Goal: Communication & Community: Ask a question

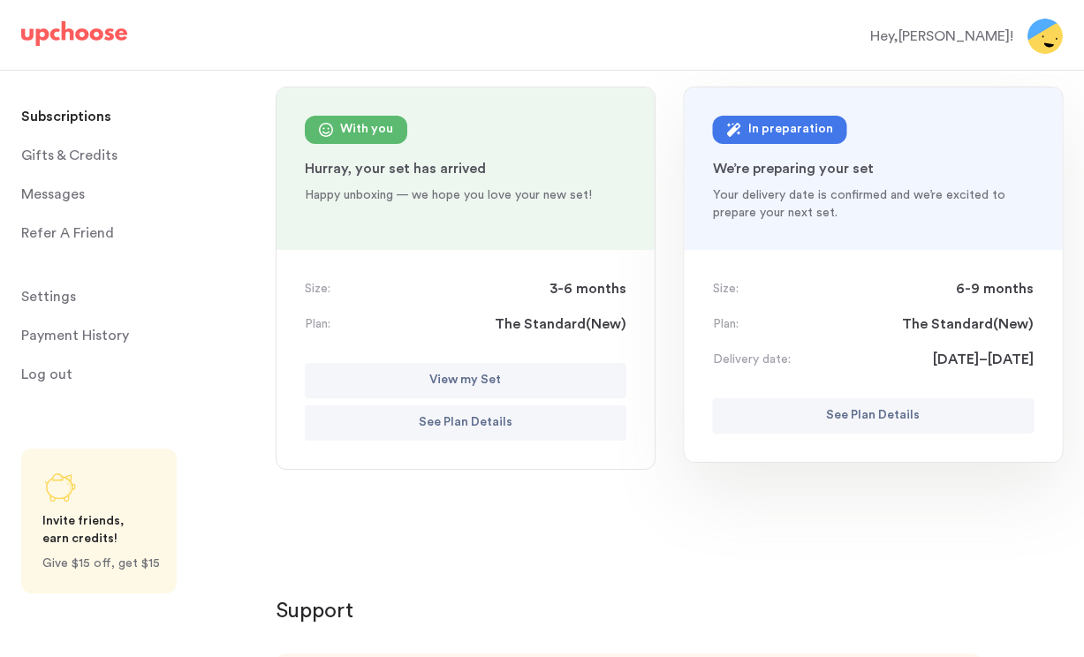
scroll to position [223, 0]
click at [51, 194] on span "Messages" at bounding box center [53, 194] width 64 height 35
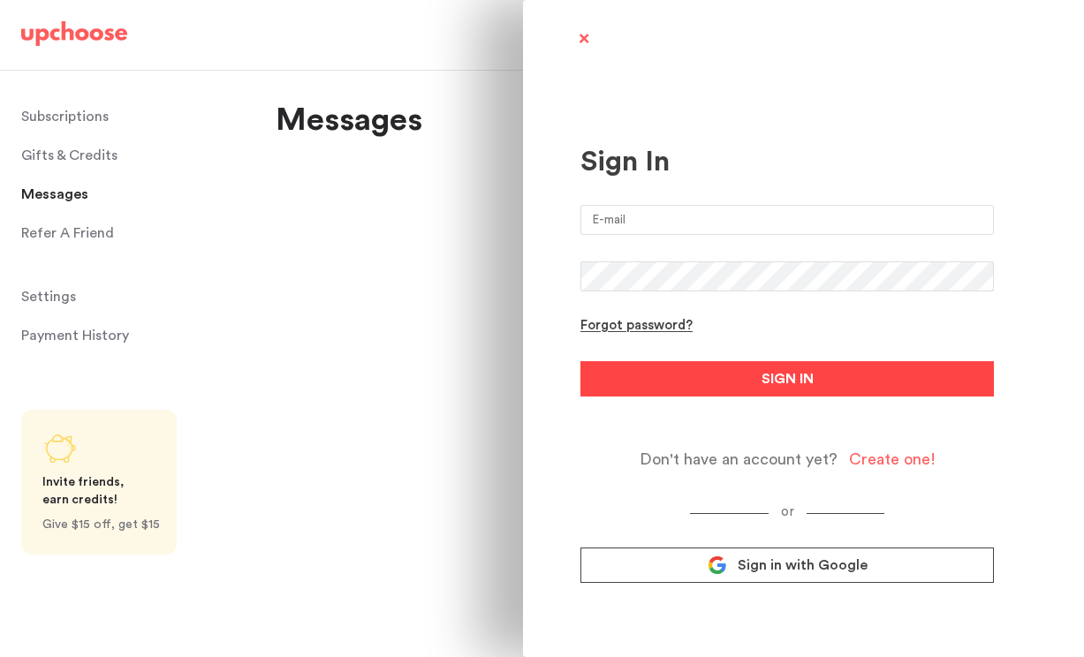
type input "matteoreneepellegrini@gmail.com"
click at [854, 394] on button "SIGN IN" at bounding box center [788, 378] width 414 height 35
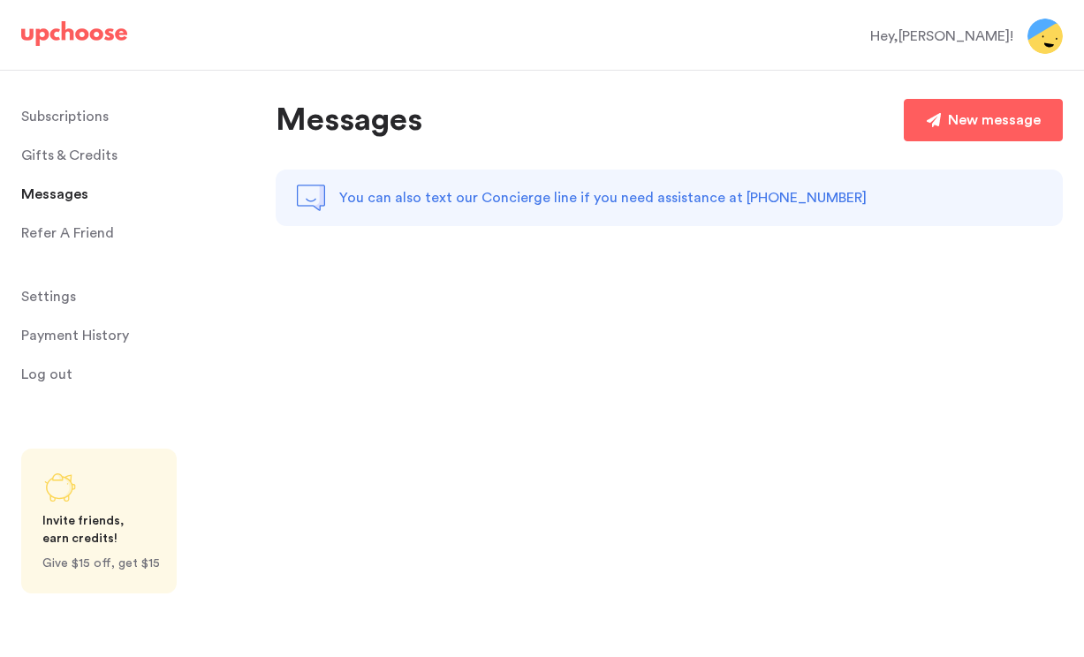
click at [85, 118] on p "Subscriptions" at bounding box center [64, 116] width 87 height 35
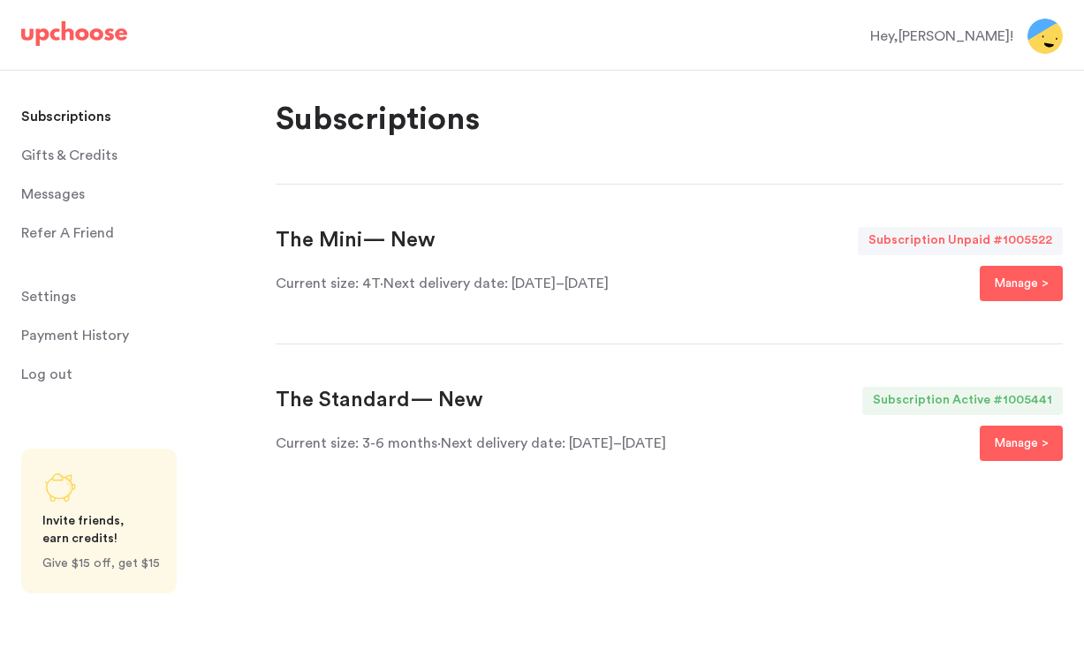
click at [70, 196] on span "Messages" at bounding box center [53, 194] width 64 height 35
click at [49, 192] on span "Messages" at bounding box center [53, 194] width 64 height 35
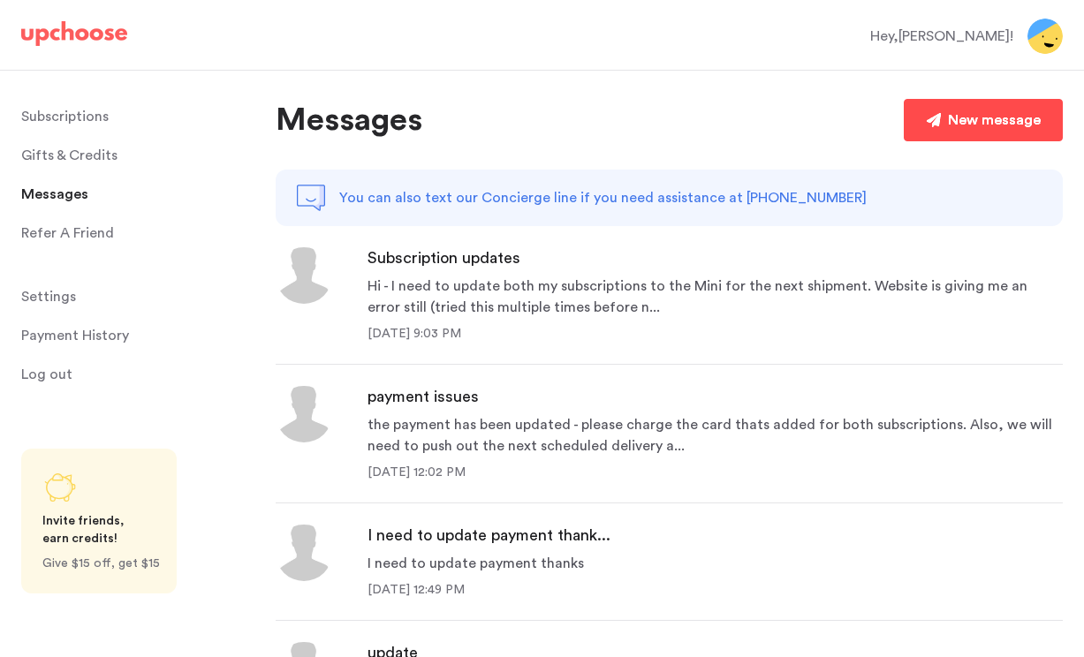
click at [966, 128] on div "New message" at bounding box center [994, 120] width 93 height 21
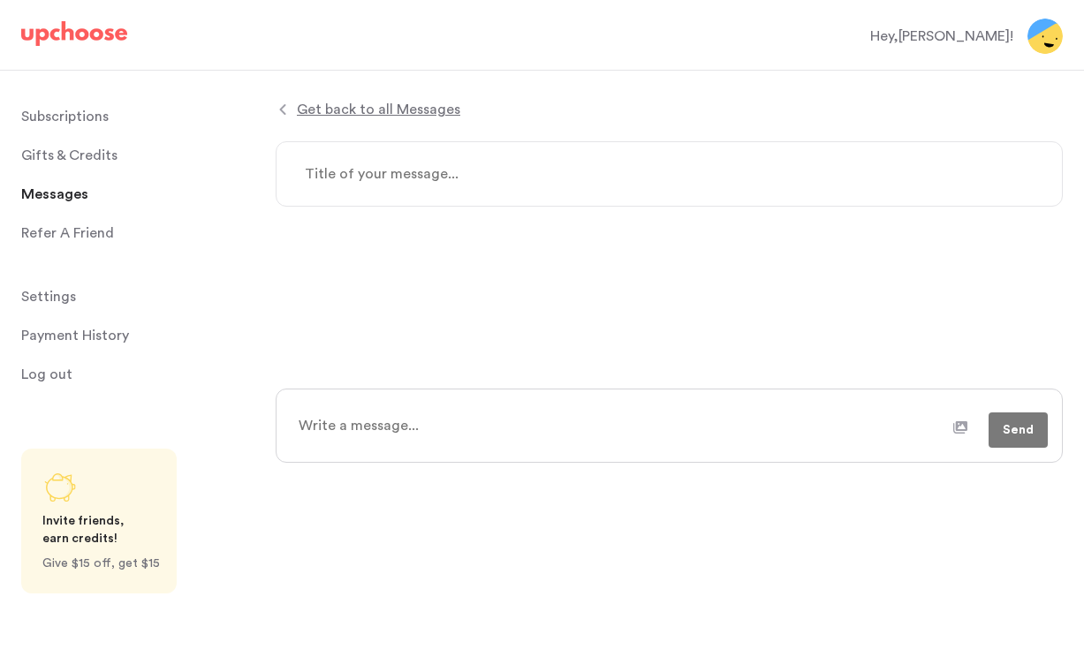
click at [430, 189] on textarea at bounding box center [669, 173] width 787 height 65
type textarea "x"
type textarea "6"
type textarea "x"
type textarea "6-"
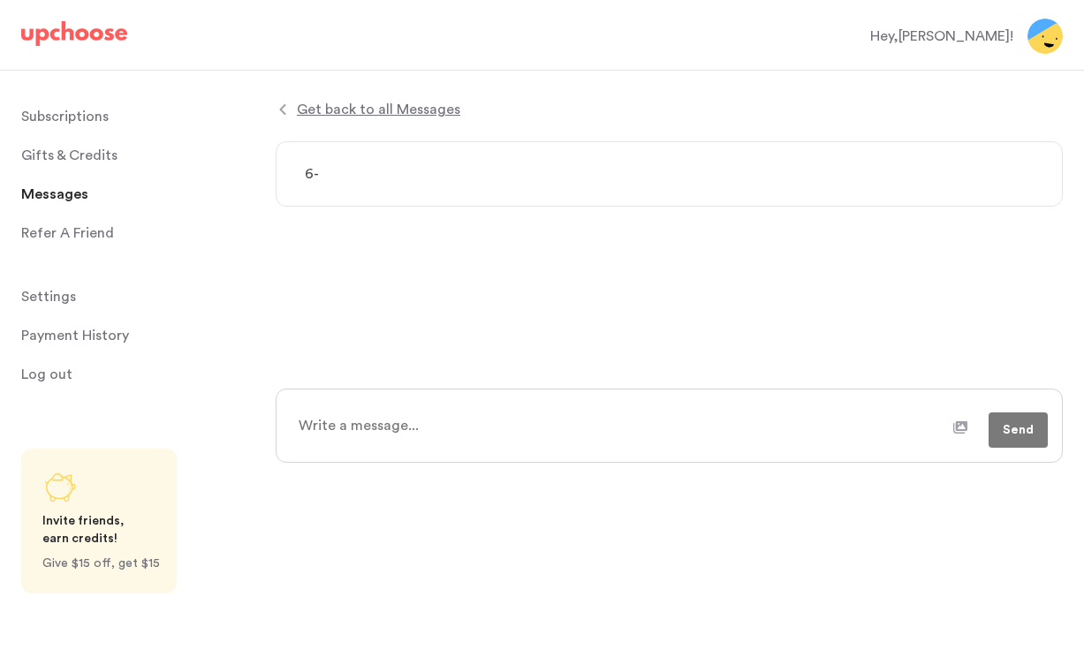
type textarea "x"
type textarea "6-9"
type textarea "x"
type textarea "6-9"
type textarea "x"
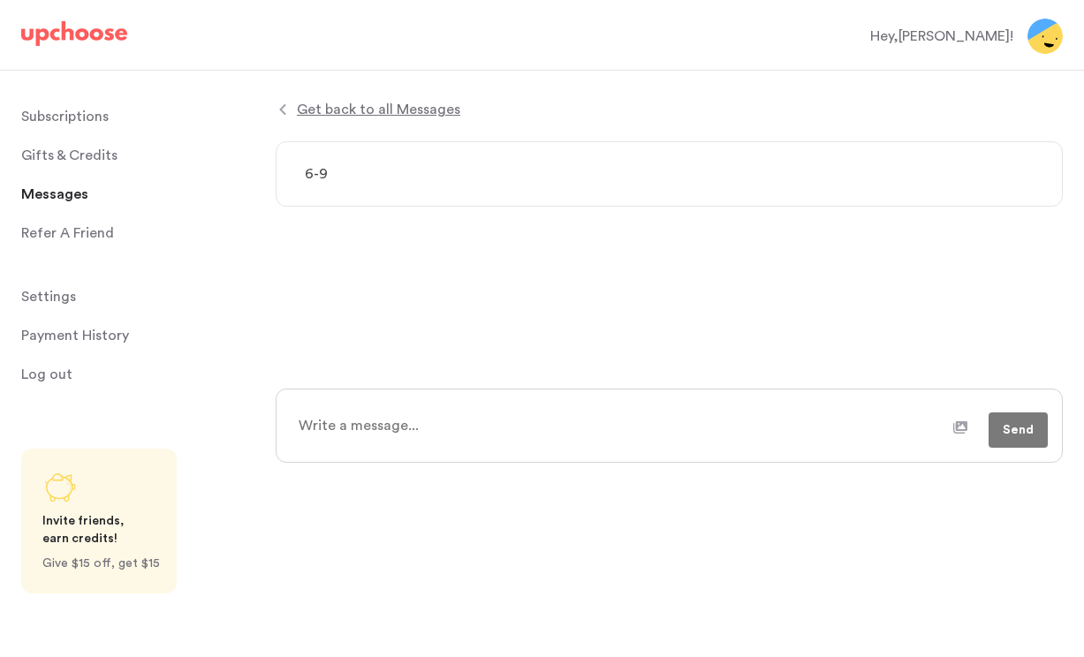
type textarea "6-9 m"
type textarea "x"
type textarea "6-9 mo"
type textarea "x"
type textarea "6-9 mo"
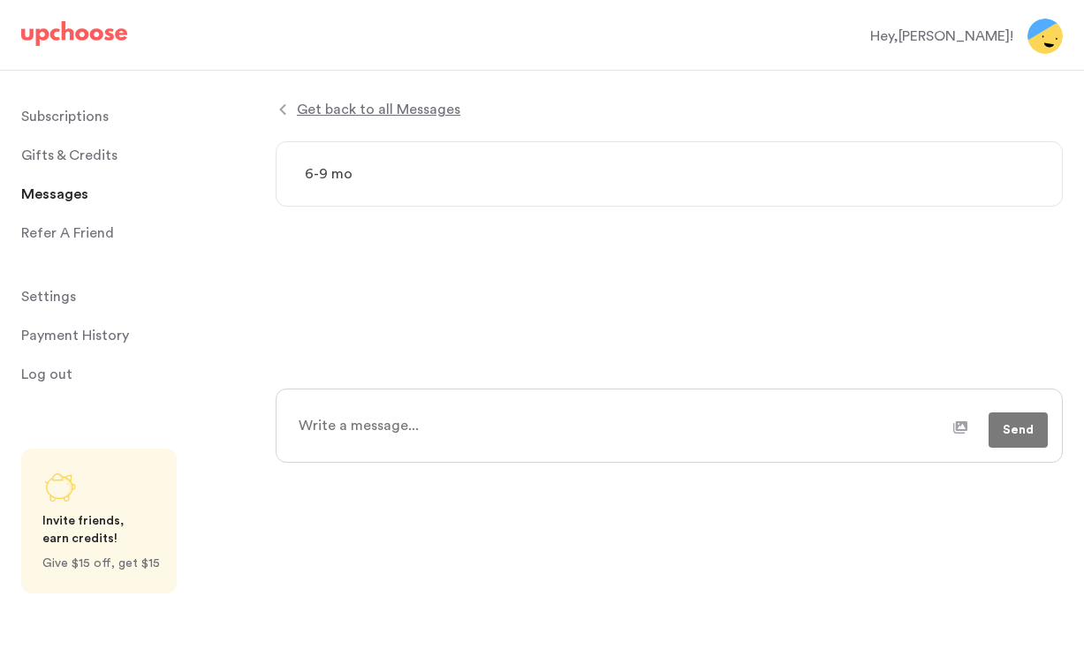
type textarea "x"
type textarea "6-9 mo s"
type textarea "x"
type textarea "6-9 mo sh"
type textarea "x"
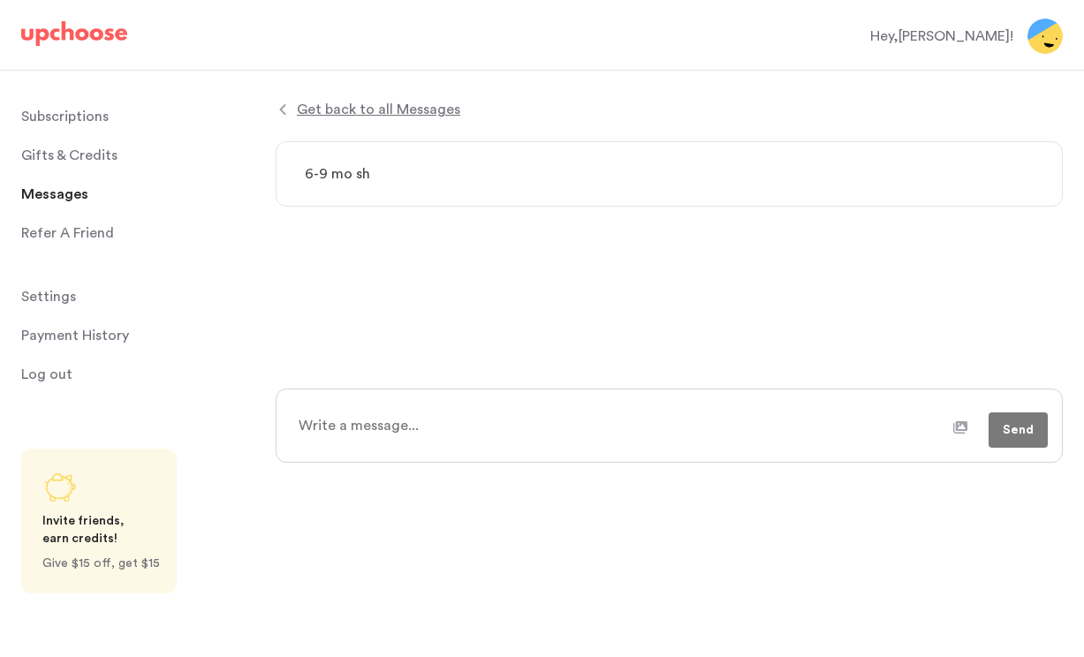
type textarea "6-9 mo shi"
type textarea "x"
type textarea "6-9 mo ship"
type textarea "x"
type textarea "6-9 mo shipm"
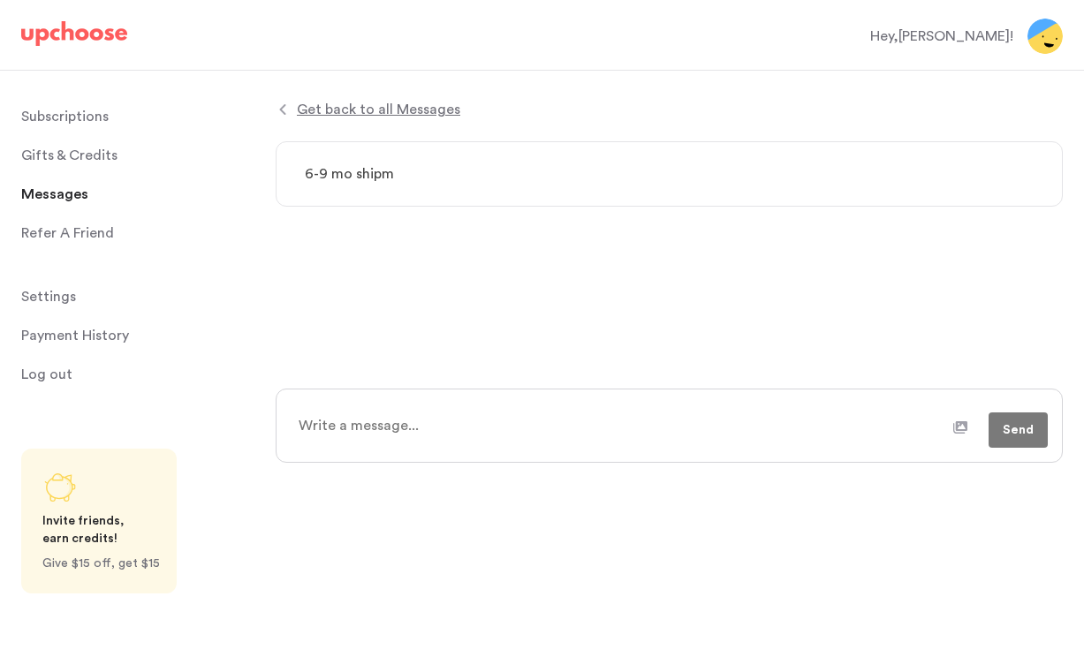
type textarea "x"
type textarea "6-9 mo shipme"
type textarea "x"
type textarea "6-9 mo shipmen"
type textarea "x"
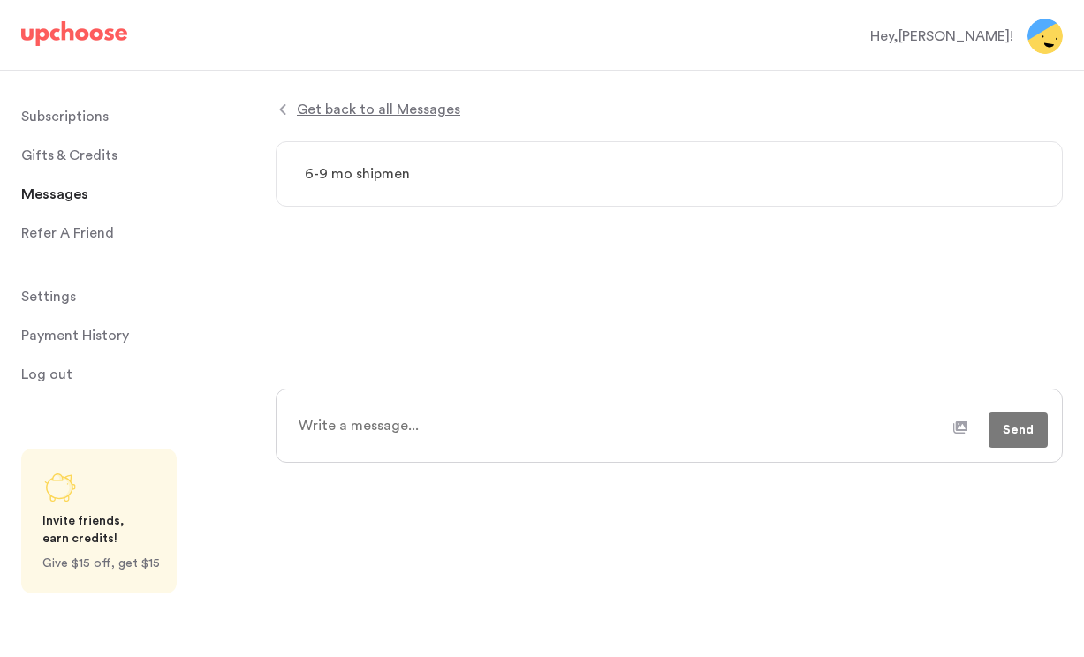
type textarea "6-9 mo shipment"
type textarea "x"
type textarea "6-9 mo shipment"
click at [352, 404] on textarea at bounding box center [620, 426] width 666 height 44
type textarea "x"
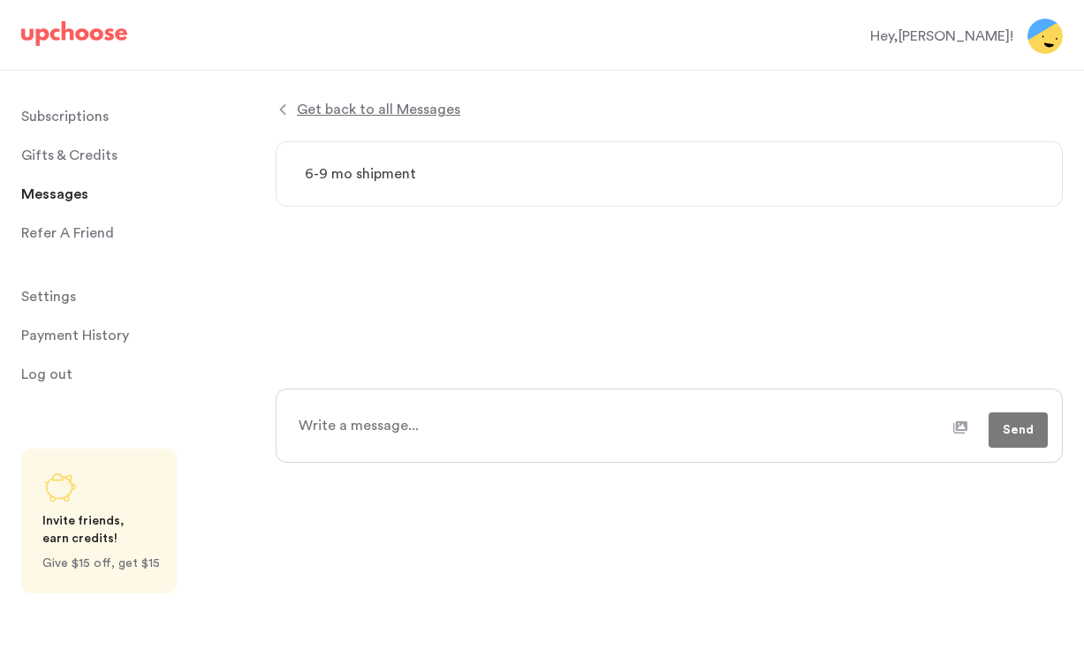
type textarea "G"
type textarea "x"
type textarea "Go"
type textarea "x"
type textarea "Goo"
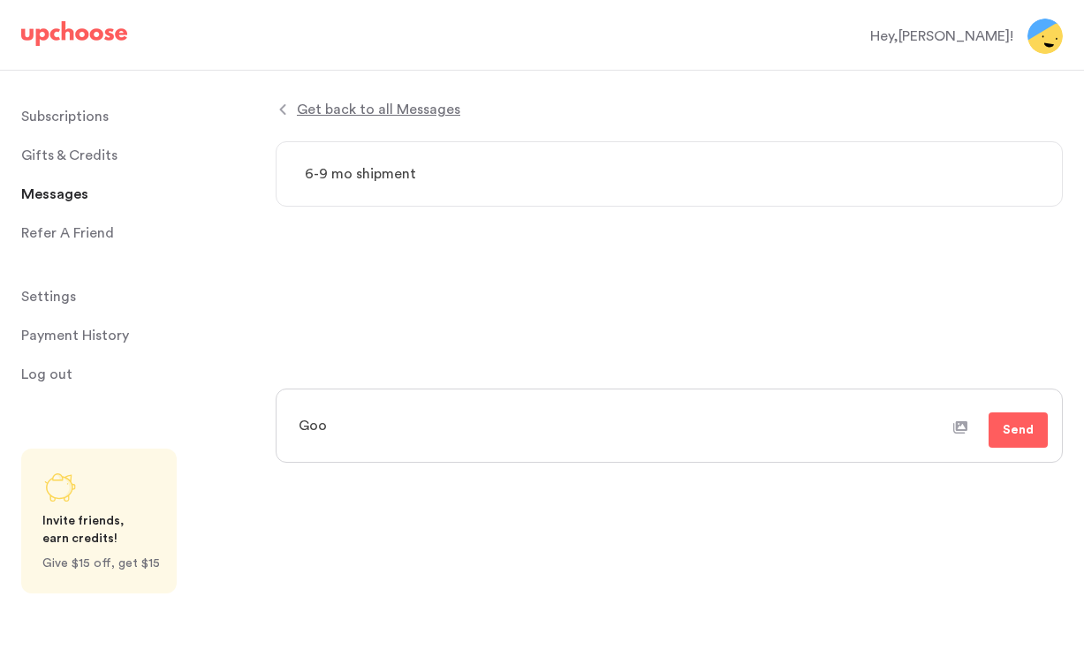
type textarea "x"
type textarea "Good"
type textarea "x"
type textarea "Goodm"
type textarea "x"
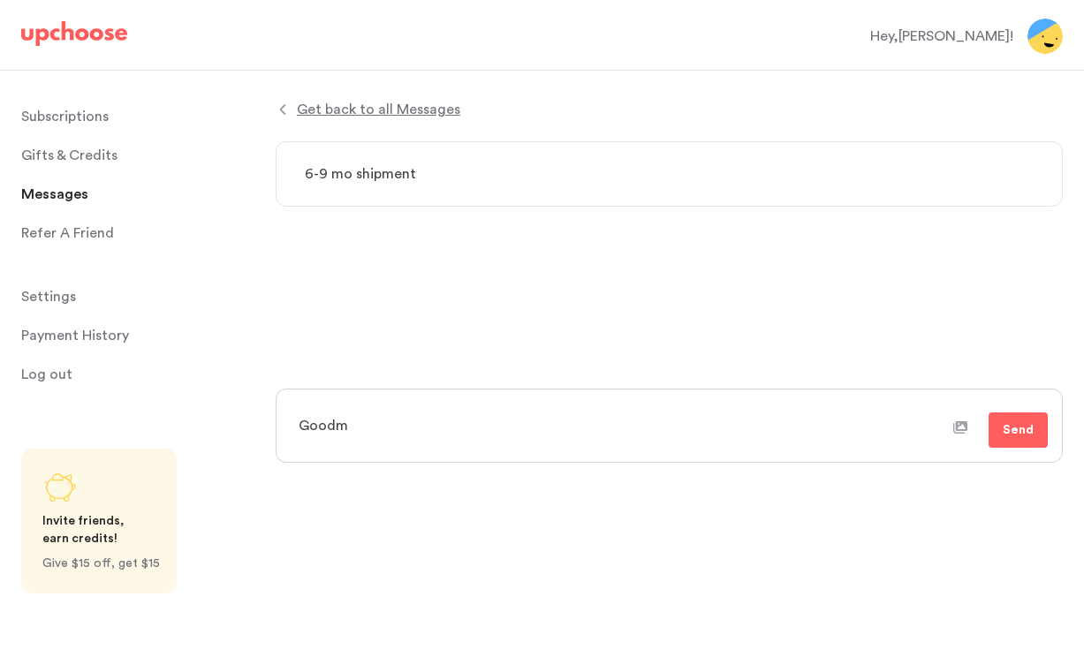
type textarea "Goodmo"
type textarea "x"
type textarea "Goodmor"
type textarea "x"
type textarea "Goodmorn"
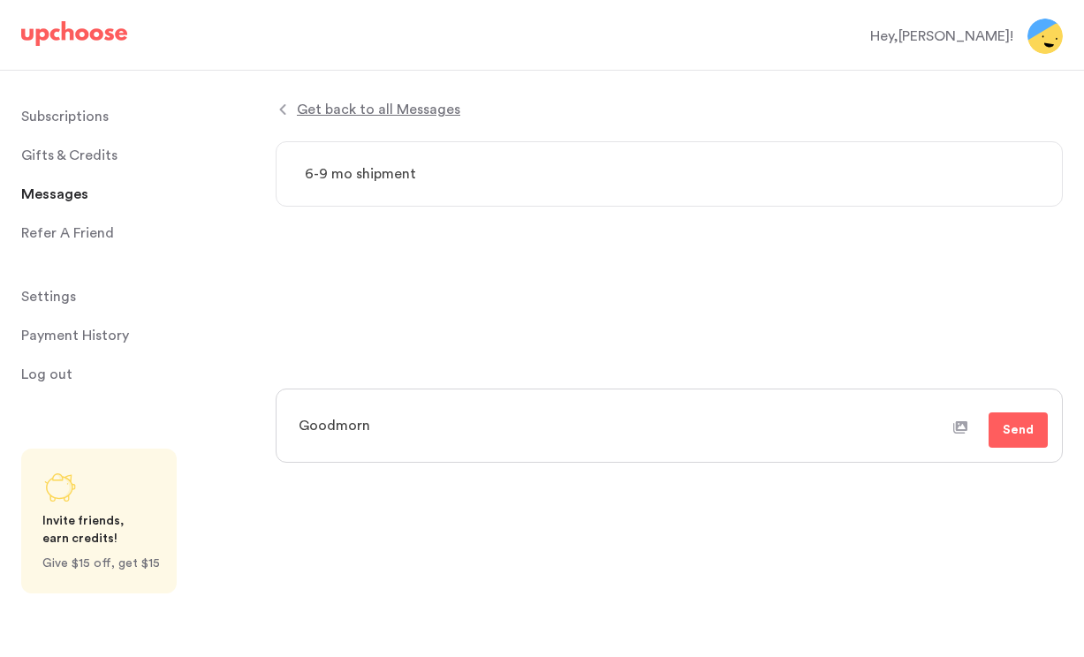
type textarea "x"
type textarea "Goodmorni"
type textarea "x"
type textarea "Goodmornin"
type textarea "x"
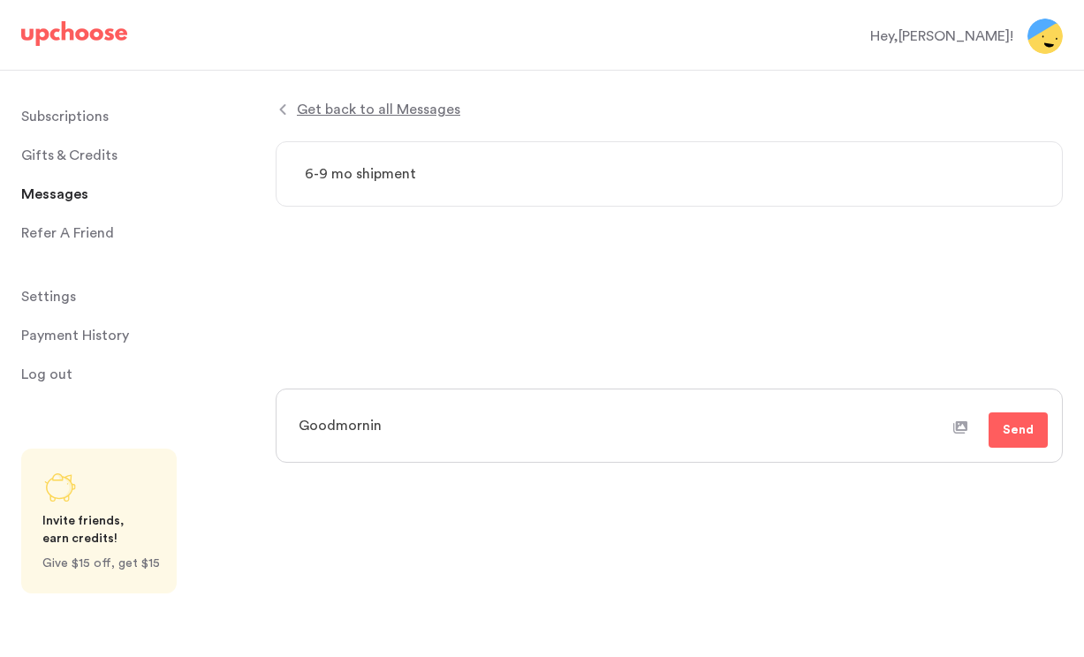
type textarea "Goodmorning"
type textarea "x"
type textarea "Goodmorning"
type textarea "x"
type textarea "Goodmorning"
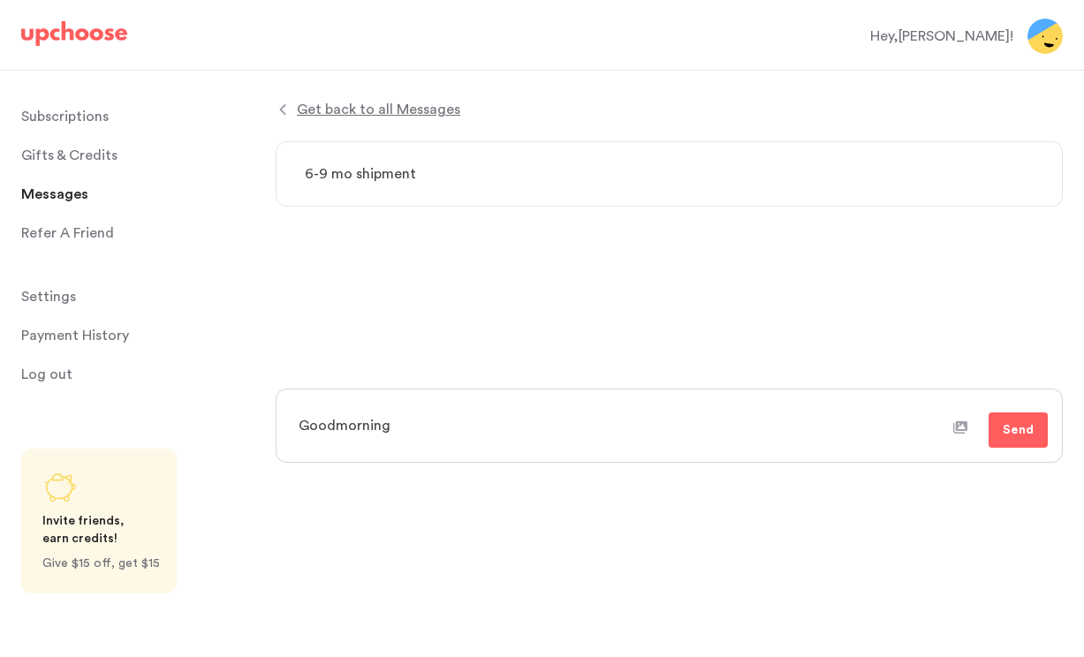
type textarea "x"
type textarea "Goodmorning,"
type textarea "x"
type textarea "Goodmorning, c"
type textarea "x"
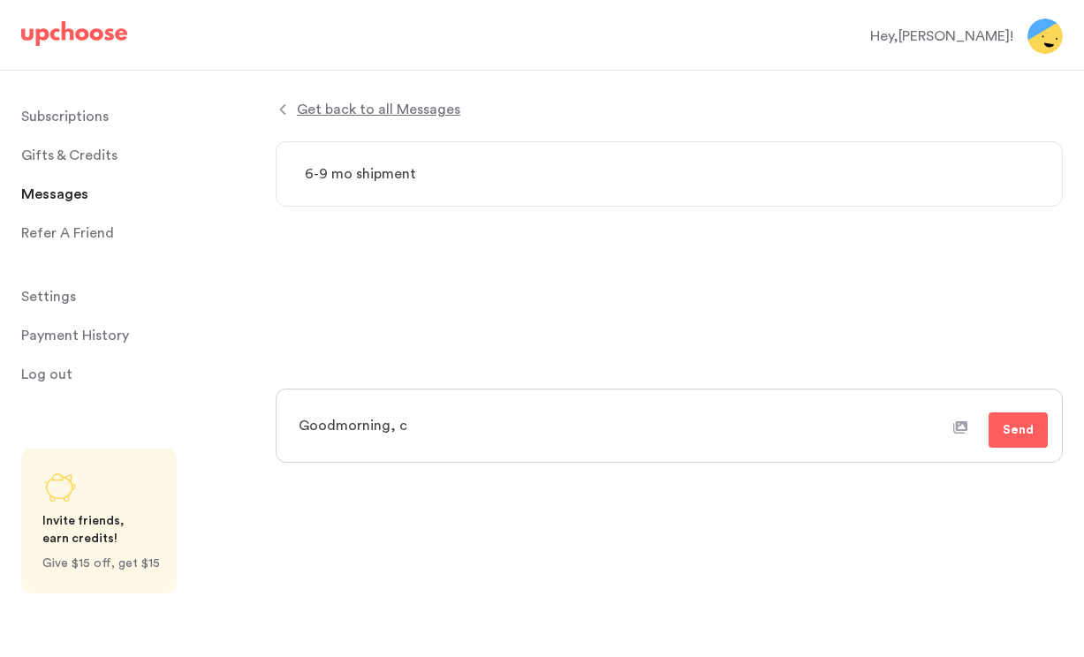
type textarea "Goodmorning, ch"
type textarea "x"
type textarea "Goodmorning, che"
type textarea "x"
type textarea "Goodmorning, chec"
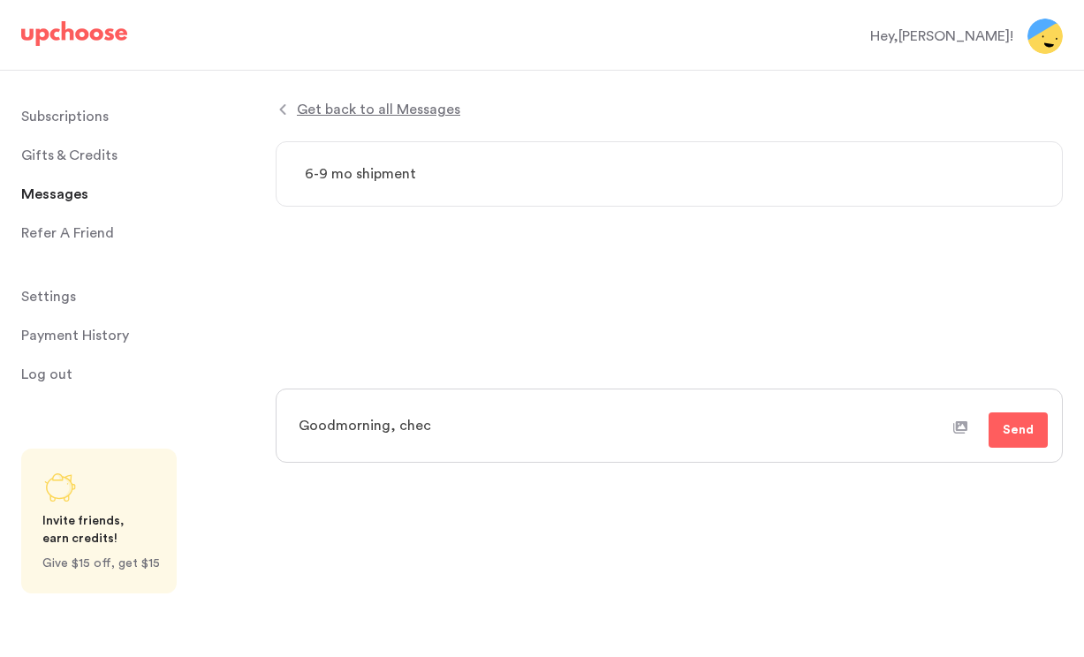
type textarea "x"
type textarea "Goodmorning, check"
type textarea "x"
type textarea "Goodmorning, checkin"
type textarea "x"
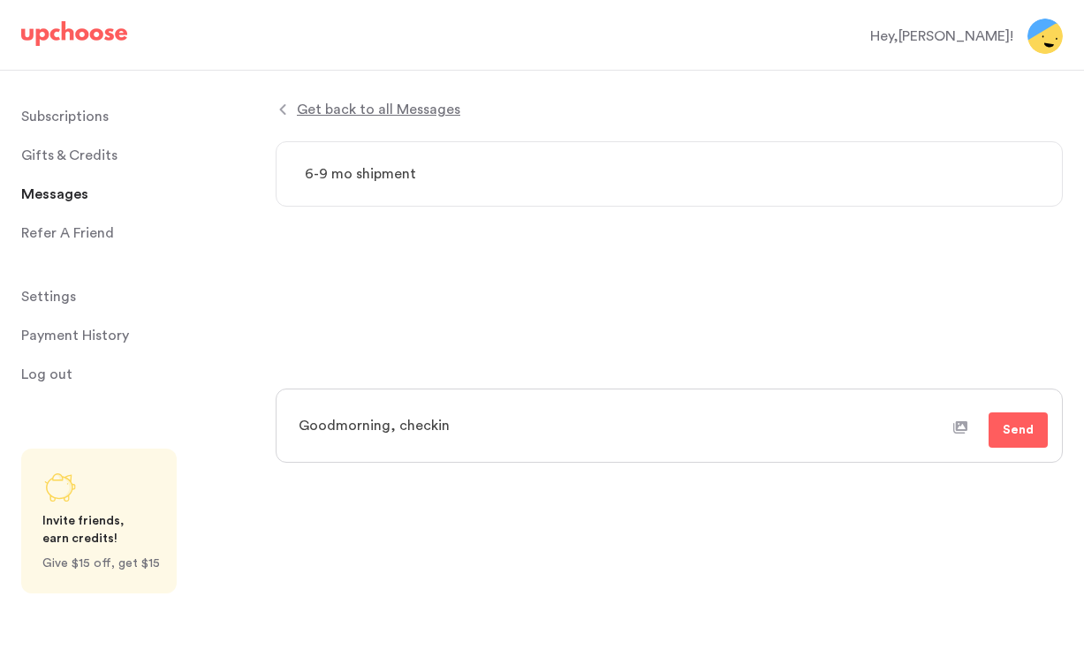
type textarea "Goodmorning, checking"
type textarea "x"
type textarea "Goodmorning, checking"
type textarea "x"
type textarea "Goodmorning, checking i"
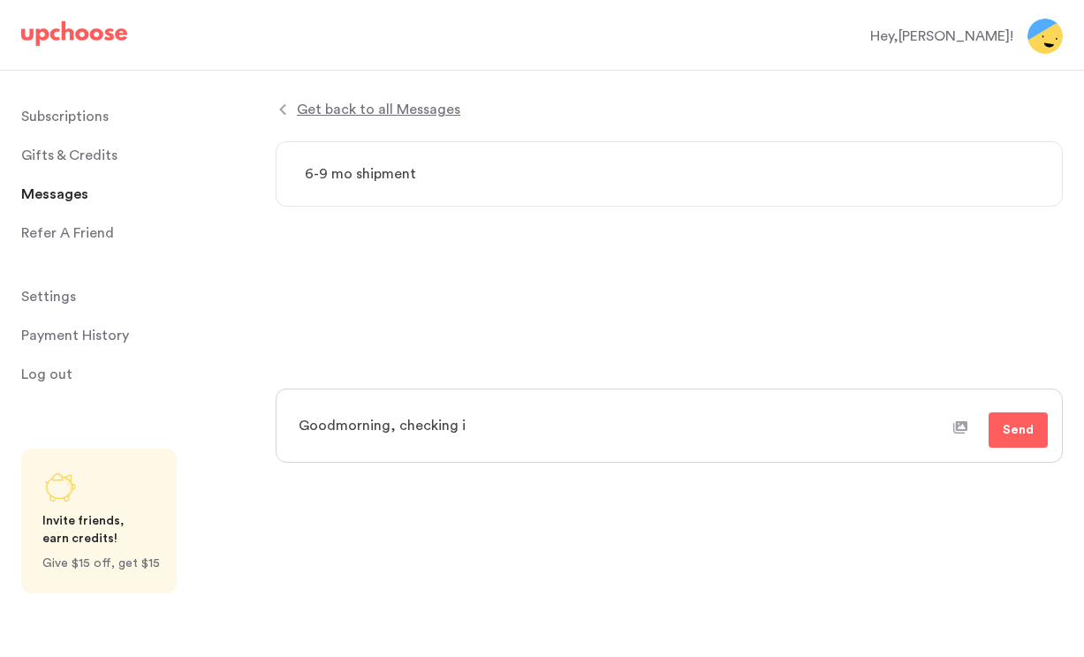
type textarea "x"
type textarea "Goodmorning, checking in"
type textarea "x"
type textarea "Goodmorning, checking in"
type textarea "x"
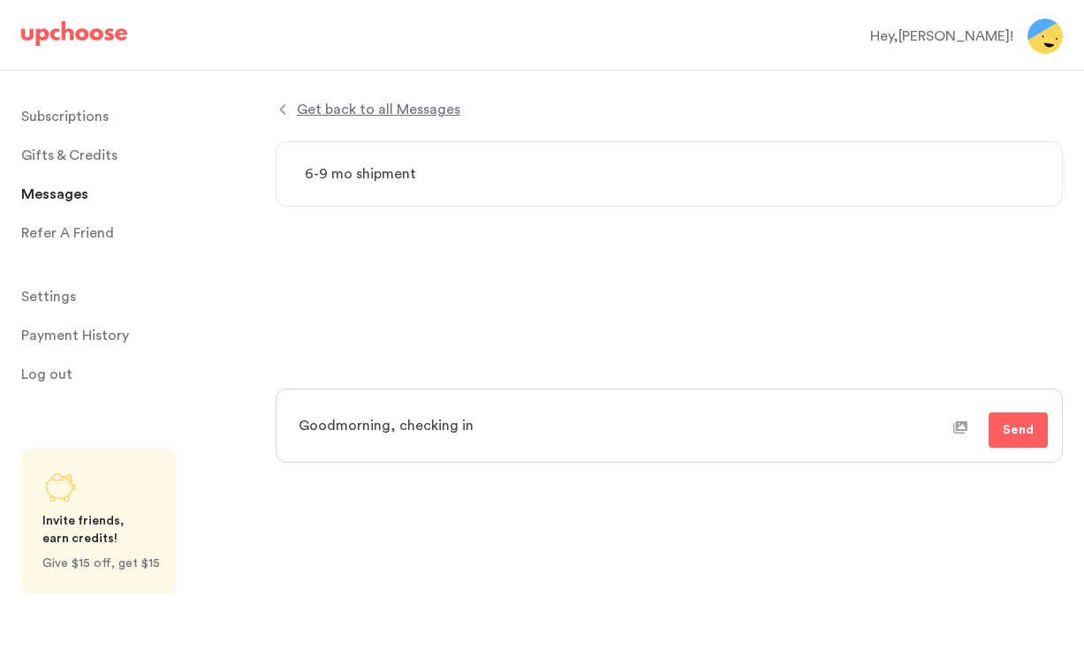
type textarea "Goodmorning, checking in o"
type textarea "x"
type textarea "Goodmorning, checking in on"
type textarea "x"
type textarea "Goodmorning, checking in on"
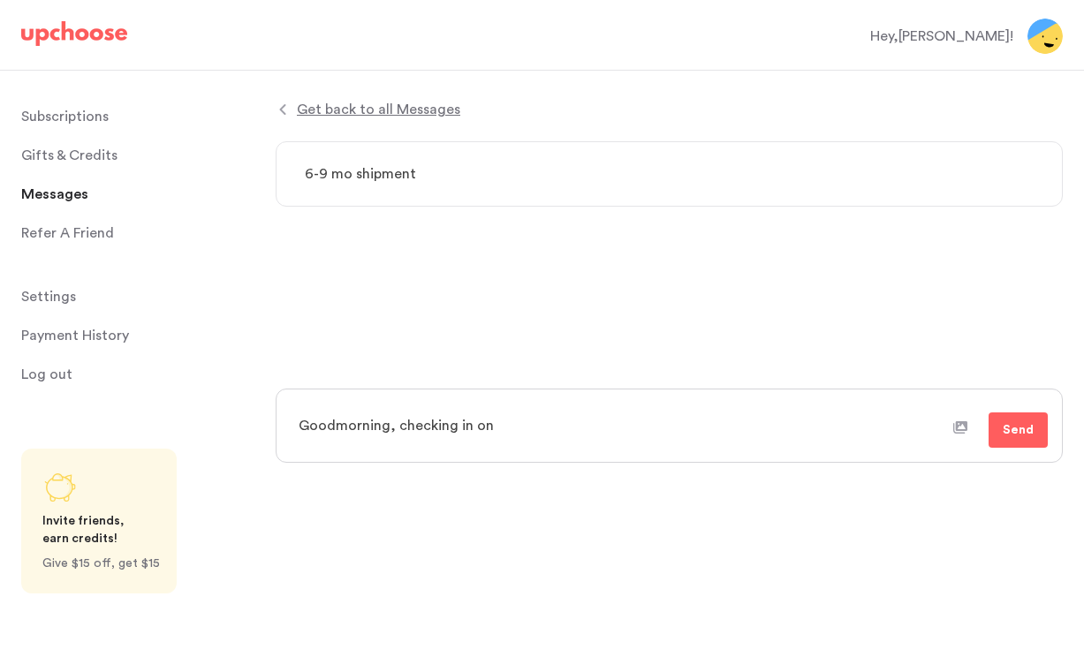
click at [335, 427] on textarea "Goodmorning, checking in on" at bounding box center [620, 426] width 666 height 44
type textarea "x"
type textarea "Good morning, checking in on"
drag, startPoint x: 497, startPoint y: 429, endPoint x: 399, endPoint y: 431, distance: 98.1
click at [399, 431] on textarea "Good morning, checking in on" at bounding box center [620, 426] width 666 height 44
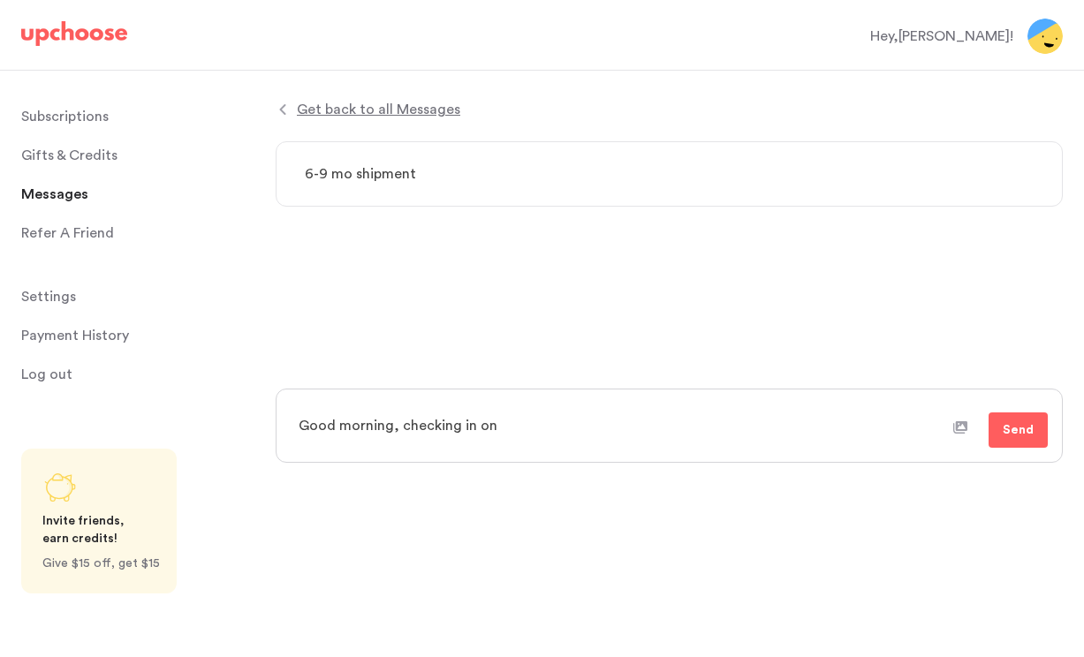
type textarea "x"
type textarea "Good morning, w"
type textarea "x"
type textarea "Good morning, wh"
type textarea "x"
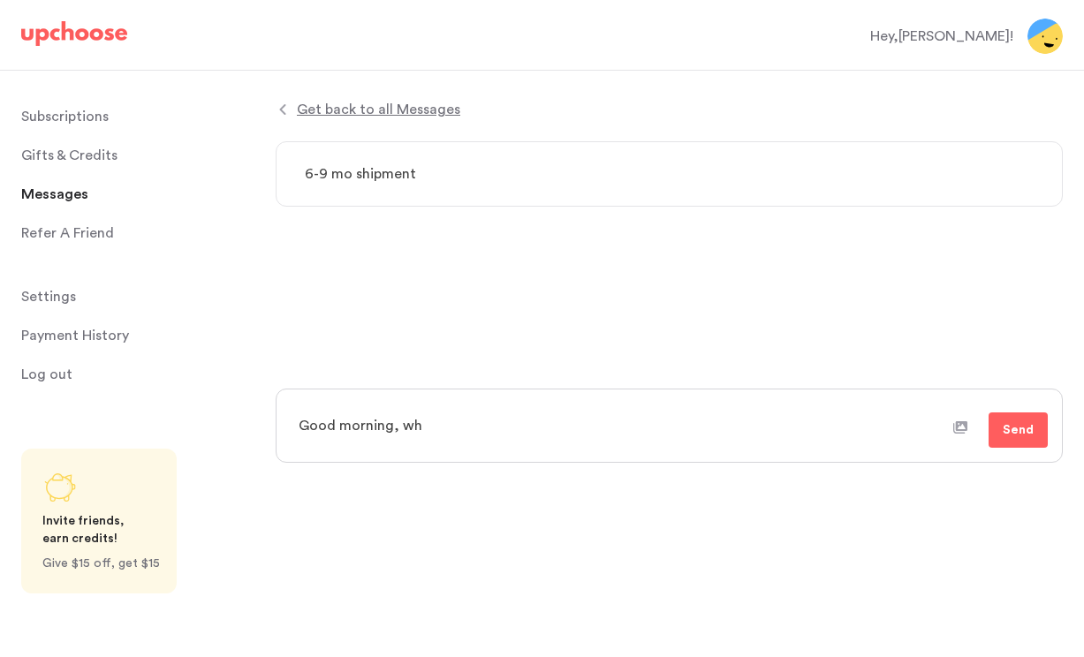
type textarea "Good morning, whe"
type textarea "x"
type textarea "Good morning, when"
type textarea "x"
type textarea "Good morning, when"
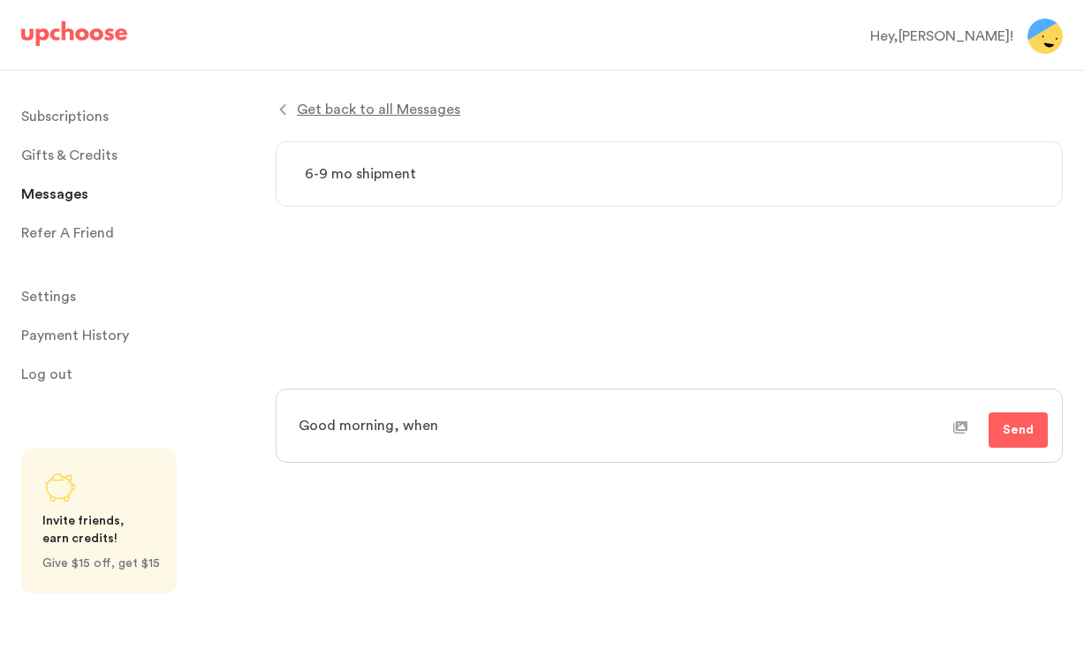
type textarea "x"
type textarea "Good morning, when c"
type textarea "x"
type textarea "Good morning, when can"
type textarea "x"
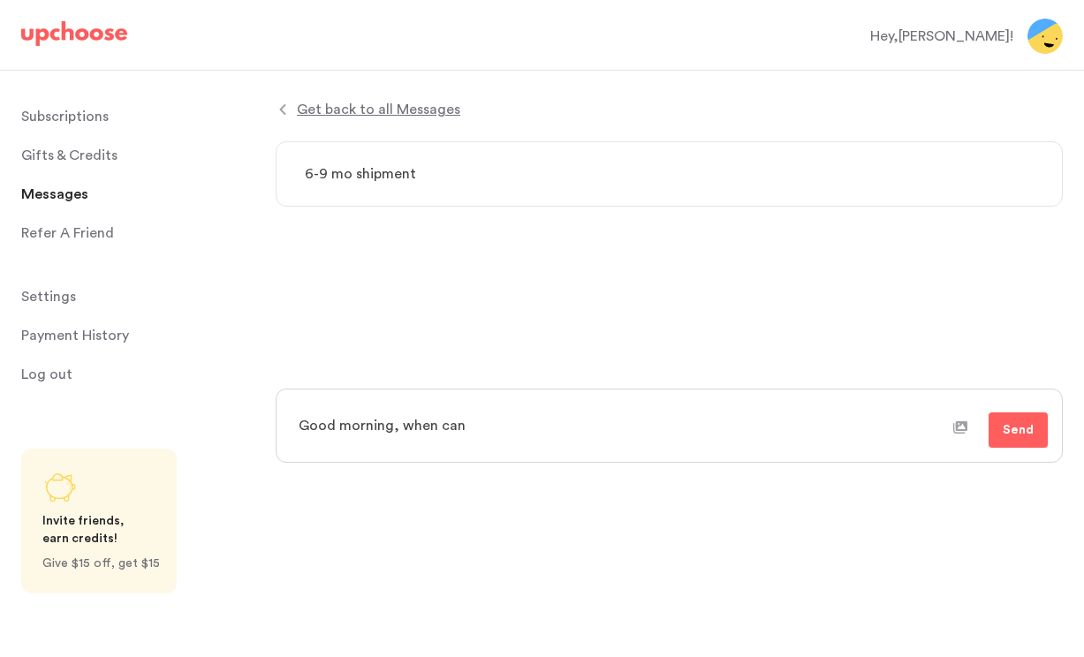
type textarea "Good morning, when can"
type textarea "x"
type textarea "Good morning, when can w"
type textarea "x"
type textarea "Good morning, when can we"
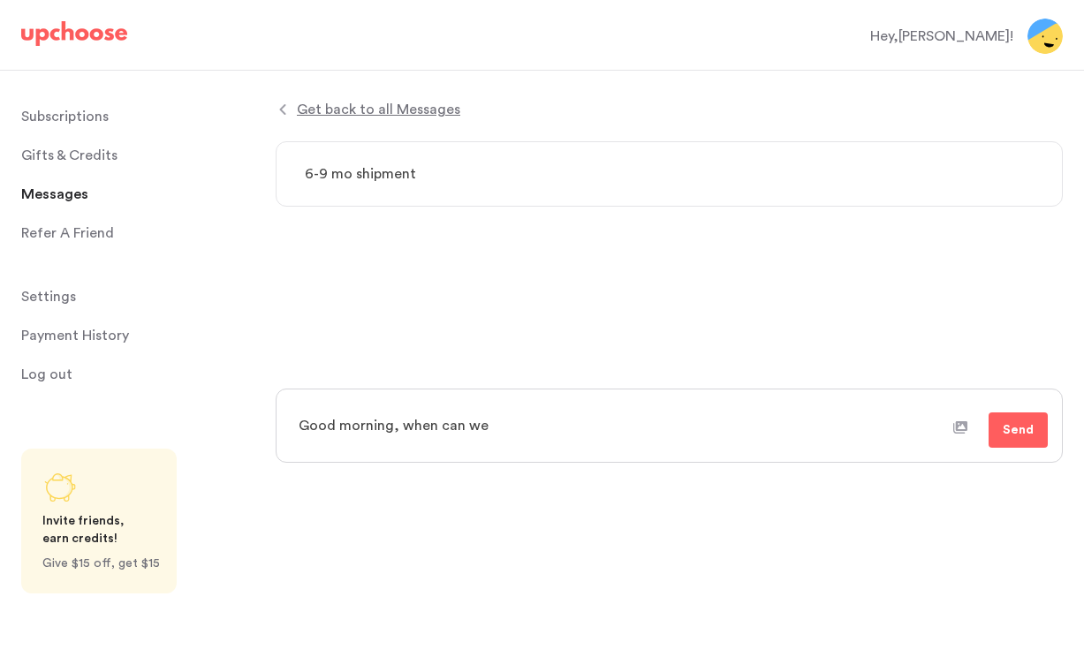
type textarea "x"
type textarea "Good morning, when can we"
type textarea "x"
type textarea "Good morning, when can we e"
type textarea "x"
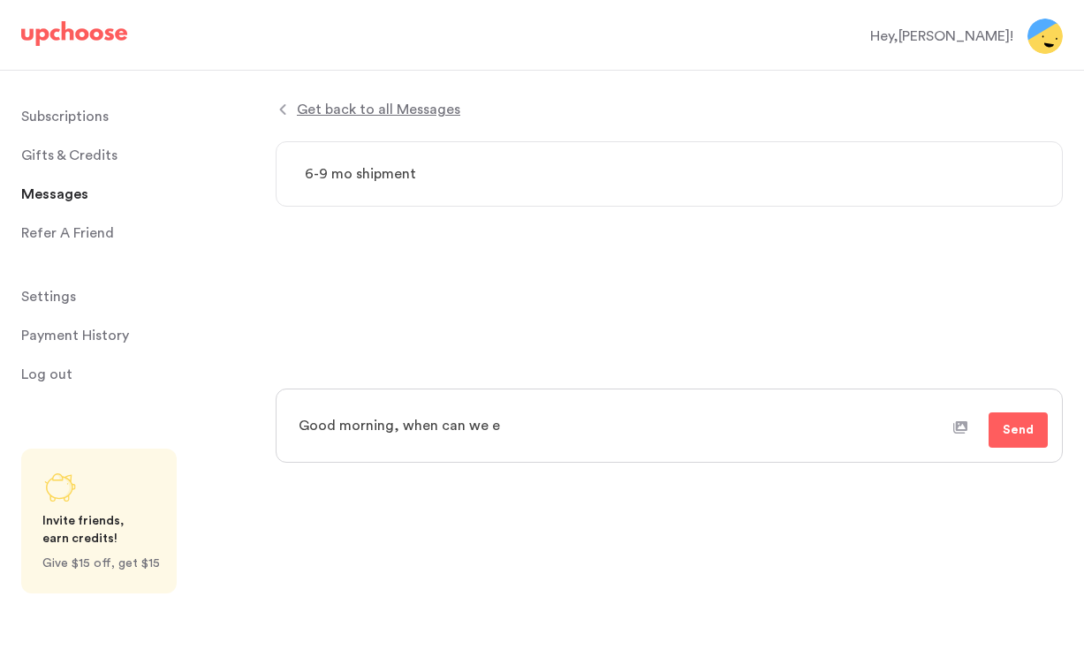
type textarea "Good morning, when can we ex"
type textarea "x"
type textarea "Good morning, when can we exp"
type textarea "x"
type textarea "Good morning, when can we expe"
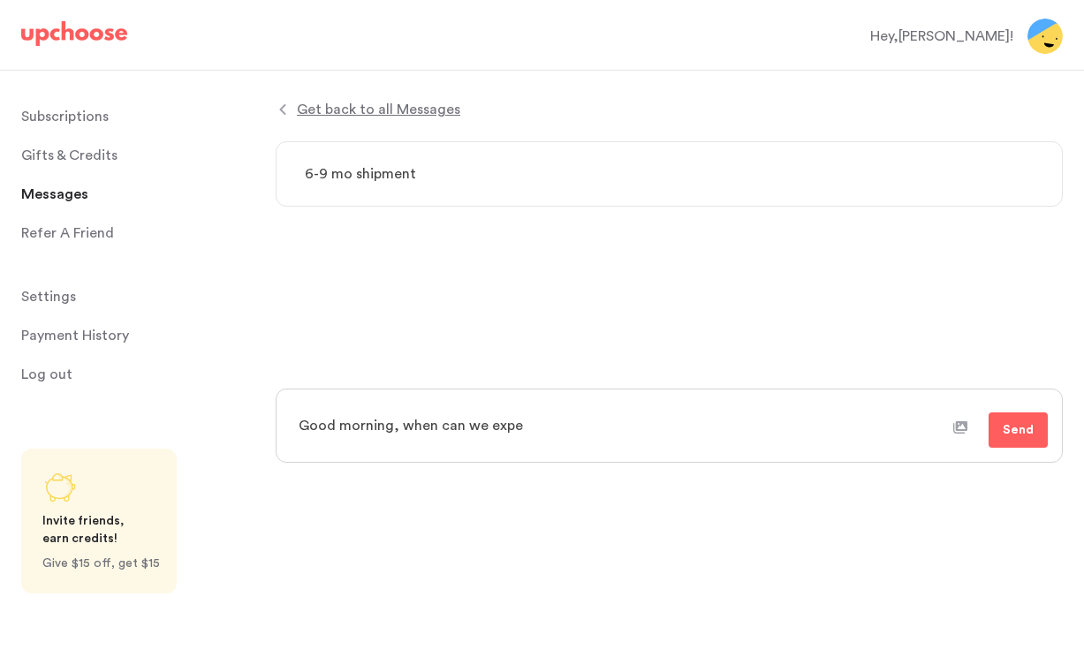
type textarea "x"
type textarea "Good morning, when can we expec"
type textarea "x"
type textarea "Good morning, when can we expect"
type textarea "x"
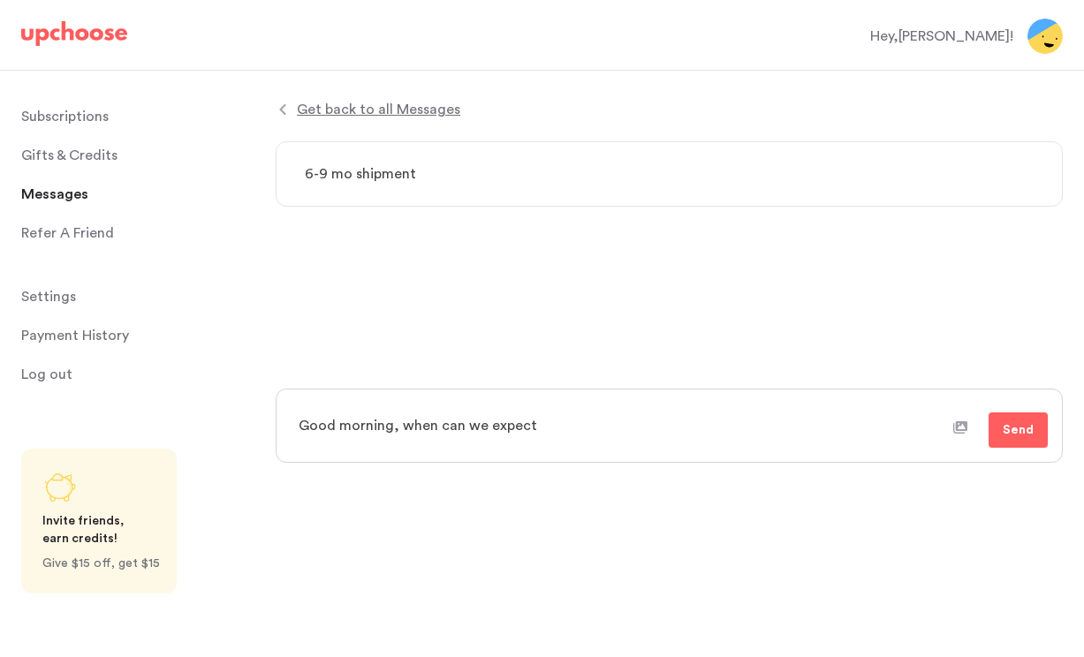
type textarea "Good morning, when can we expect"
type textarea "x"
type textarea "Good morning, when can we expect t"
type textarea "x"
type textarea "Good morning, when can we expect th"
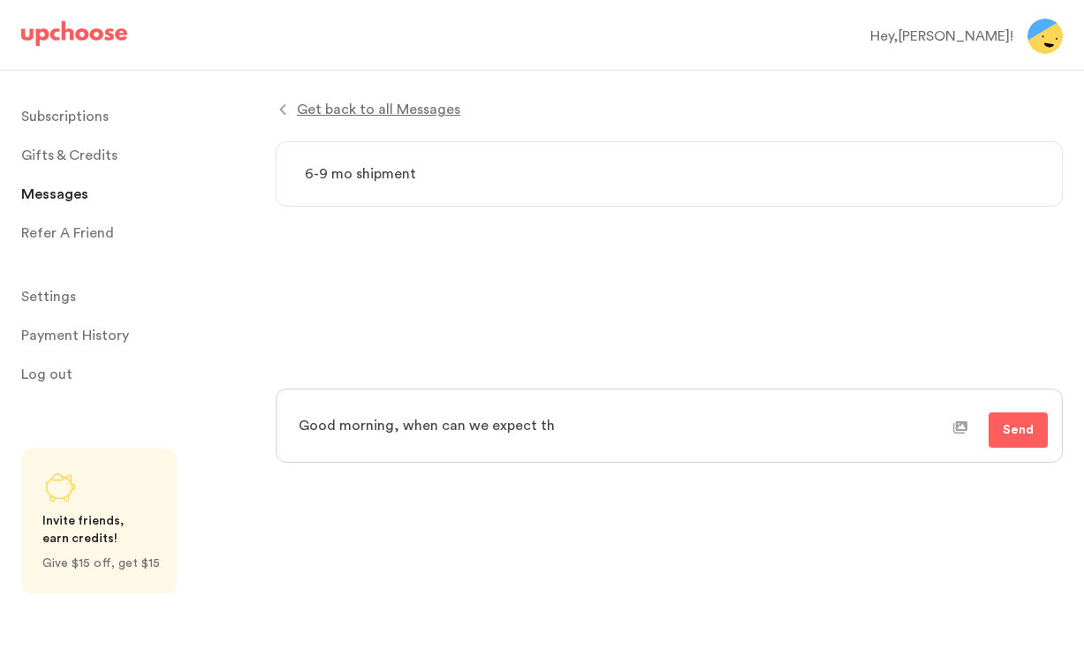
type textarea "x"
type textarea "Good morning, when can we expect the"
type textarea "x"
type textarea "Good morning, when can we expect the"
type textarea "x"
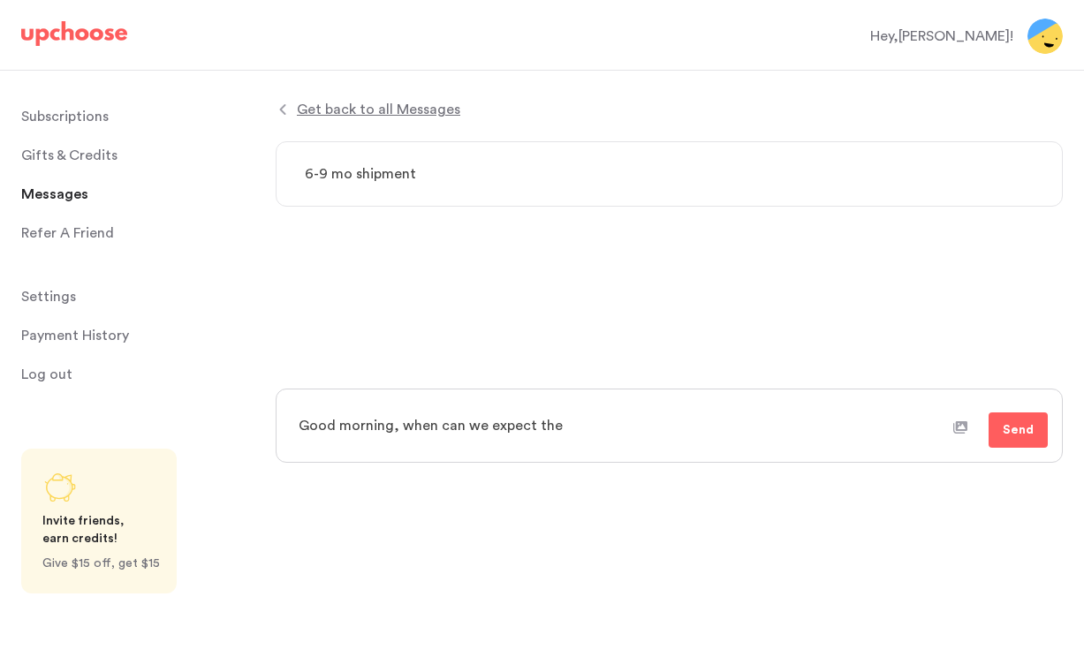
type textarea "Good morning, when can we expect the s"
type textarea "x"
type textarea "Good morning, when can we expect the sh"
type textarea "x"
type textarea "Good morning, when can we expect the shi"
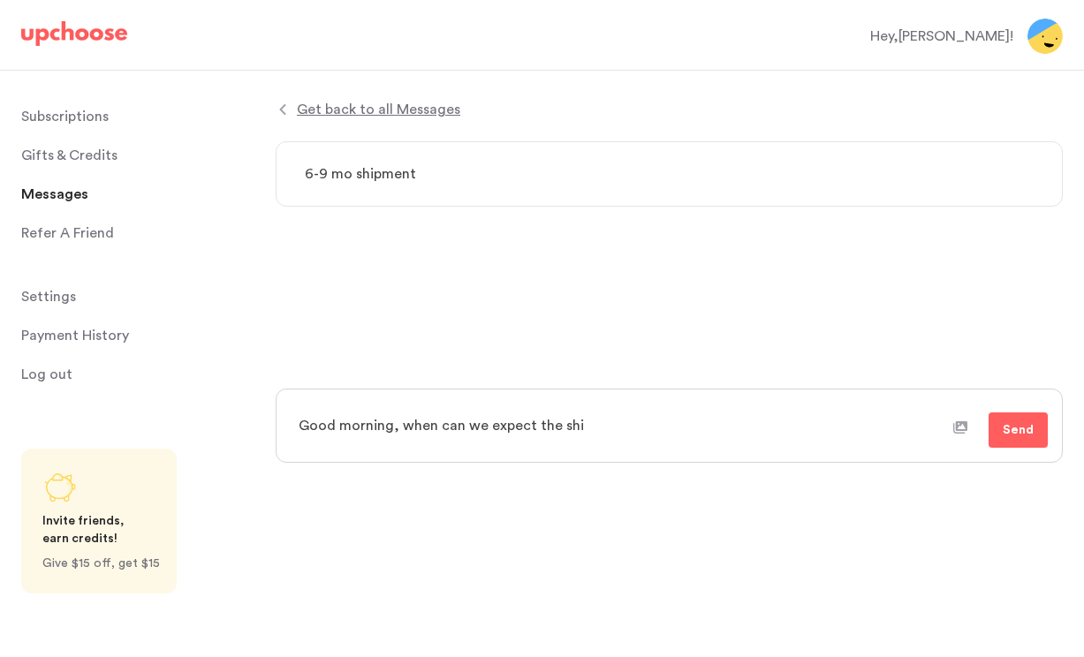
type textarea "x"
type textarea "Good morning, when can we expect the ship"
type textarea "x"
type textarea "Good morning, when can we expect the shipm"
type textarea "x"
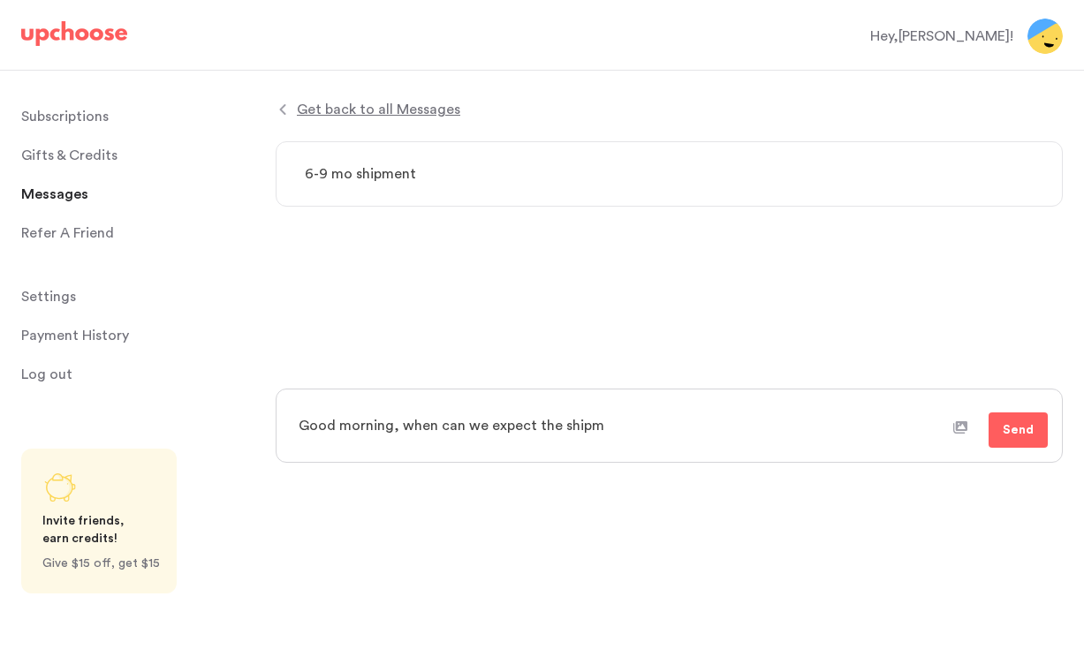
type textarea "Good morning, when can we expect the shipme"
type textarea "x"
type textarea "Good morning, when can we expect the shipmen"
type textarea "x"
type textarea "Good morning, when can we expect the shipment"
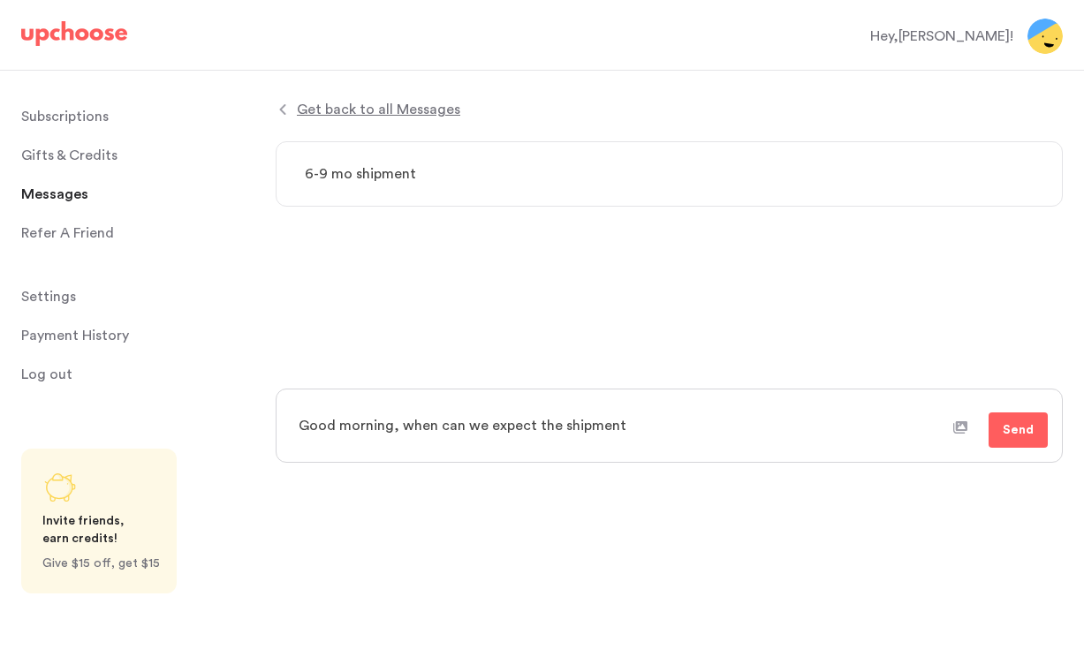
type textarea "x"
type textarea "Good morning, when can we expect the shipment"
type textarea "x"
type textarea "Good morning, when can we expect the shipment f"
type textarea "x"
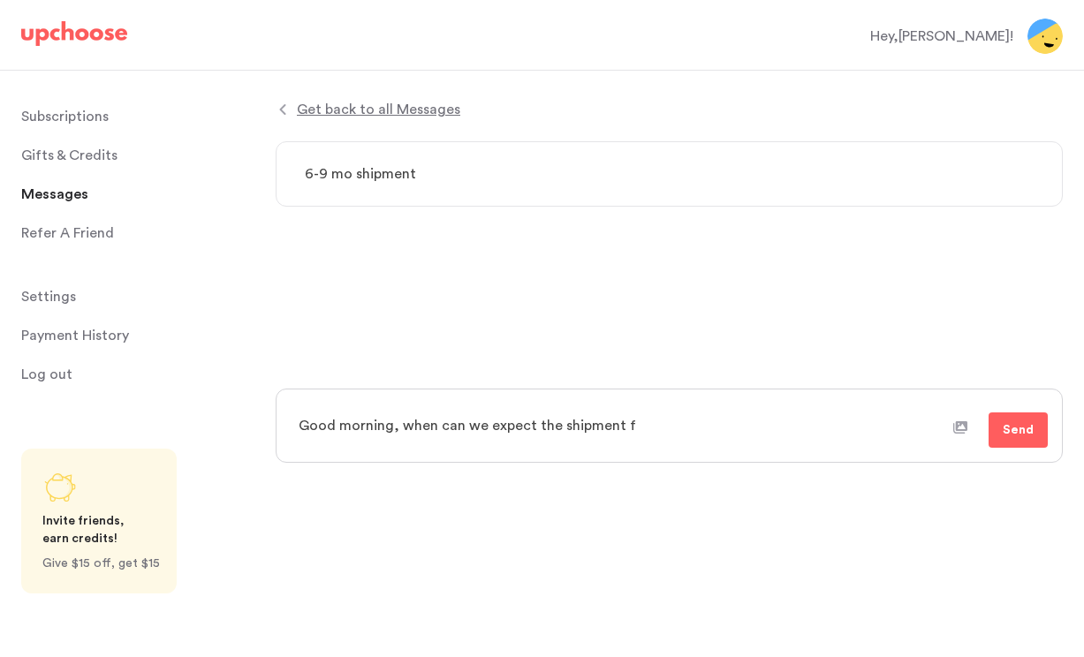
type textarea "Good morning, when can we expect the shipment fo"
type textarea "x"
type textarea "Good morning, when can we expect the shipment for"
type textarea "x"
type textarea "Good morning, when can we expect the shipment for"
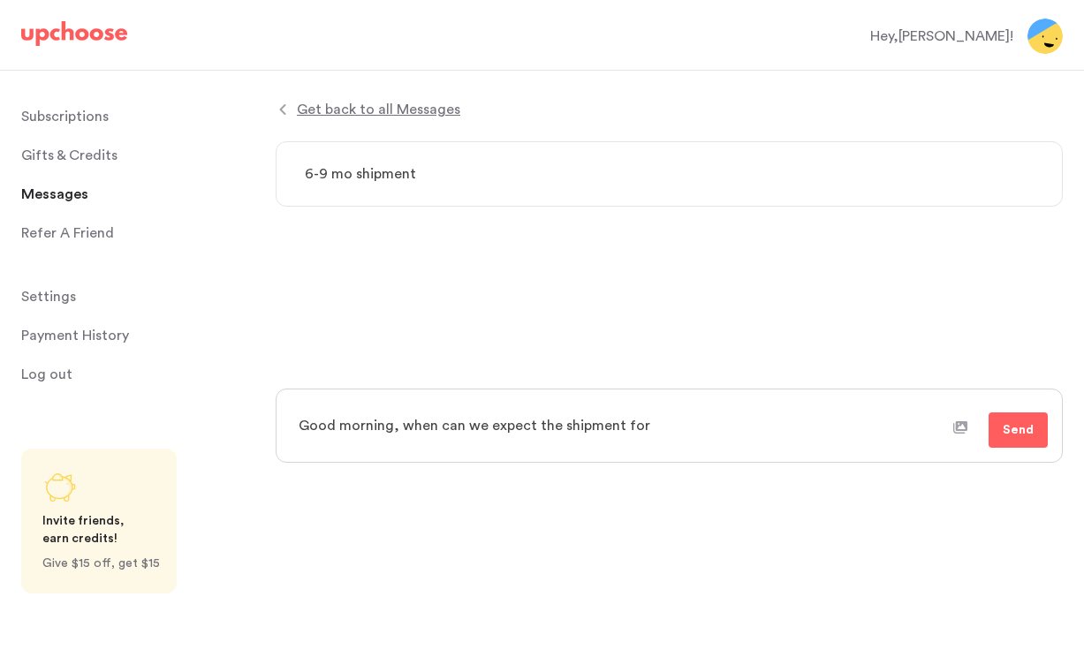
type textarea "x"
type textarea "Good morning, when can we expect the shipment for 6"
type textarea "x"
type textarea "Good morning, when can we expect the shipment for 6-"
type textarea "x"
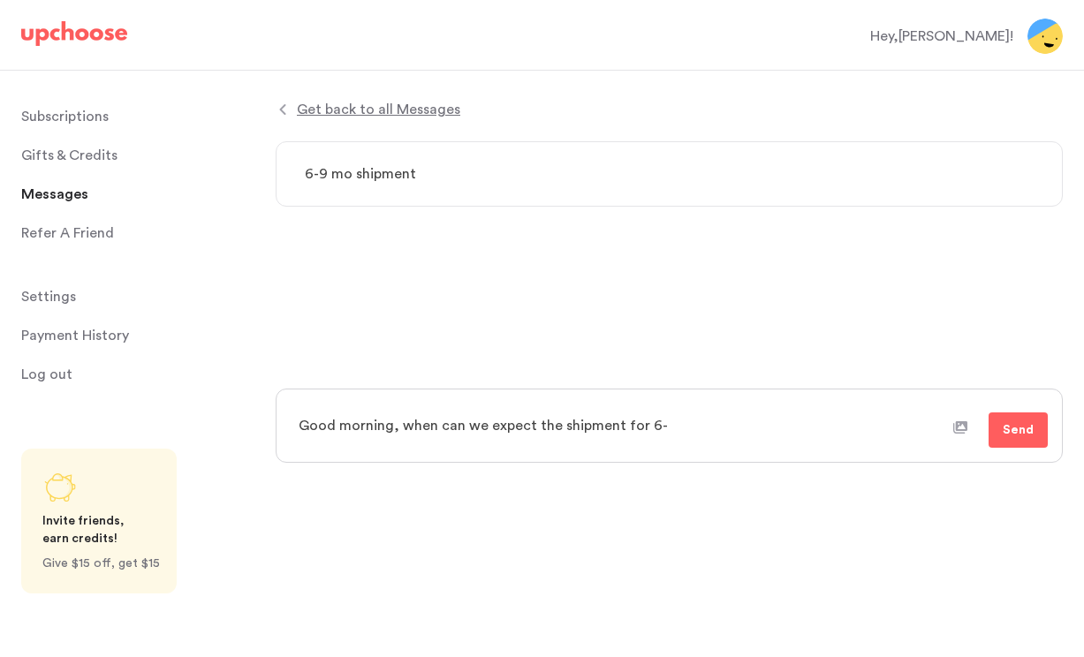
type textarea "Good morning, when can we expect the shipment for 6-9"
type textarea "x"
type textarea "Good morning, when can we expect the shipment for 6-9"
type textarea "x"
type textarea "Good morning, when can we expect the shipment for 6-9 m"
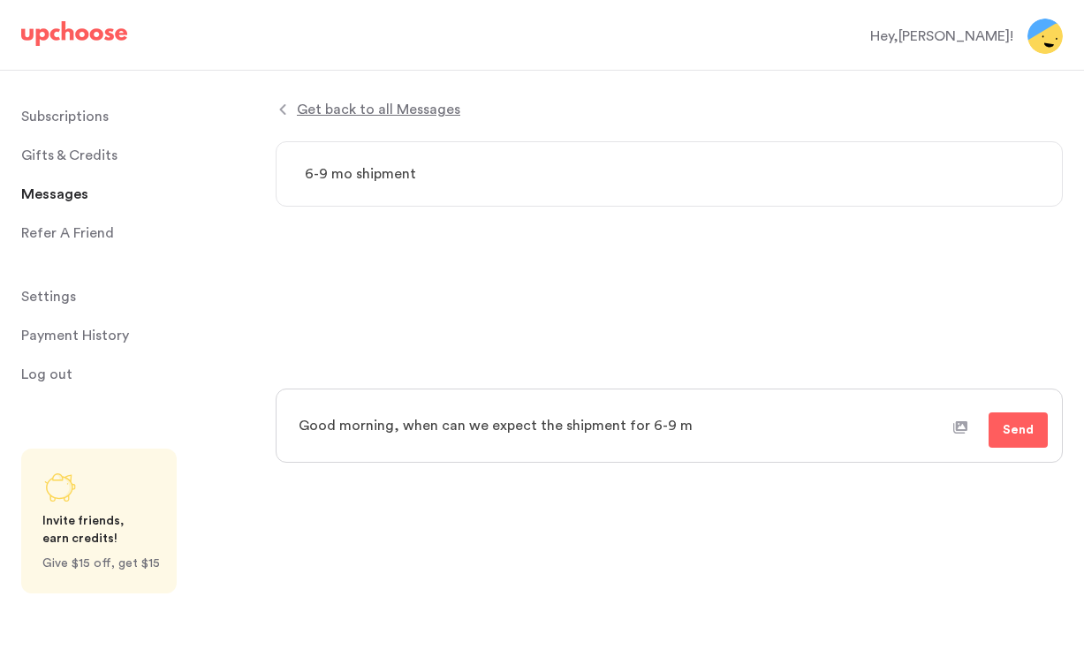
type textarea "x"
type textarea "Good morning, when can we expect the shipment for 6-9 mo"
type textarea "x"
type textarea "Good morning, when can we expect the shipment for 6-9 mo?"
type textarea "x"
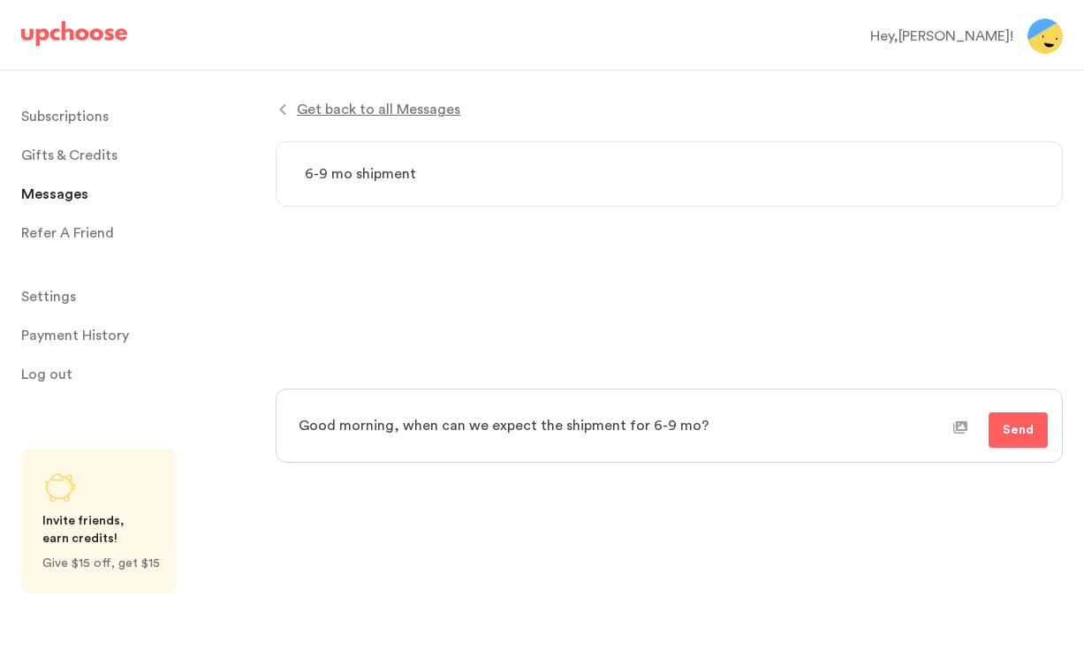
type textarea "Good morning, when can we expect the shipment for 6-9 mo?"
type textarea "x"
type textarea "Good morning, when can we expect the shipment for 6-9 mo? A"
type textarea "x"
type textarea "Good morning, when can we expect the shipment for 6-9 mo? Ac"
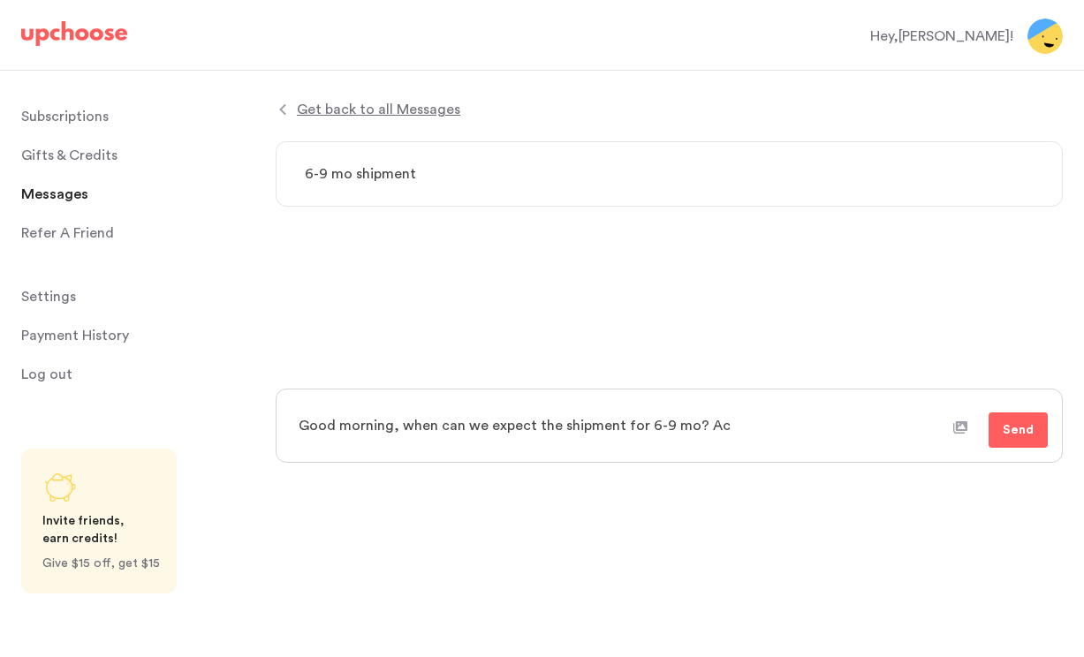
type textarea "x"
type textarea "Good morning, when can we expect the shipment for 6-9 mo? Acc"
type textarea "x"
type textarea "Good morning, when can we expect the shipment for 6-9 mo? Acco"
type textarea "x"
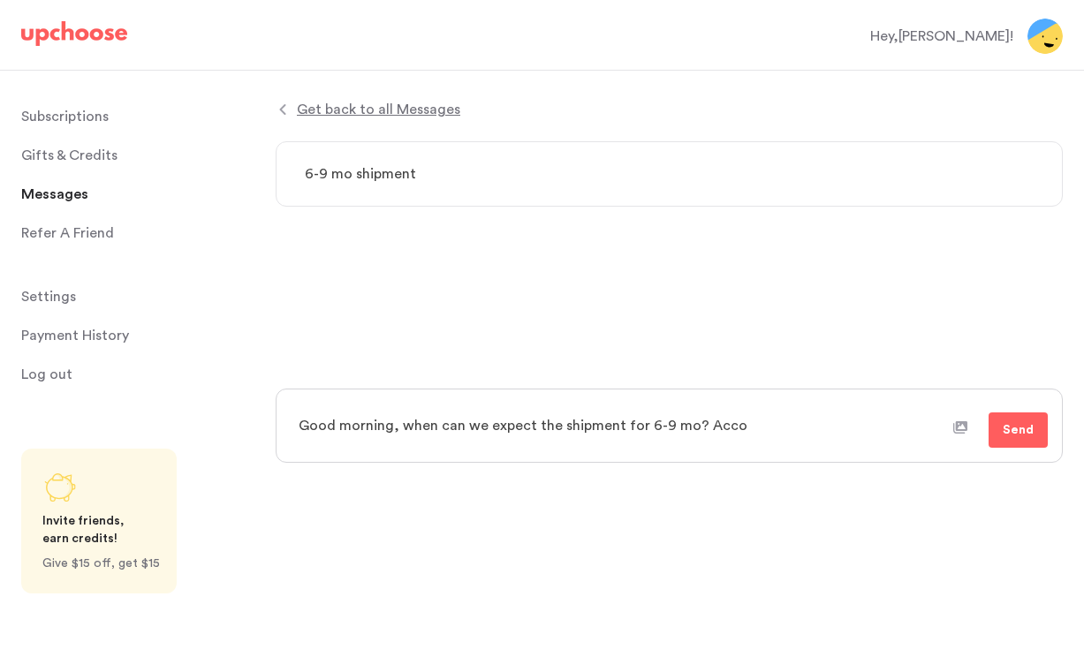
type textarea "Good morning, when can we expect the shipment for 6-9 mo? Accou"
type textarea "x"
type textarea "Good morning, when can we expect the shipment for 6-9 mo? Accoun"
type textarea "x"
type textarea "Good morning, when can we expect the shipment for 6-9 mo? Account"
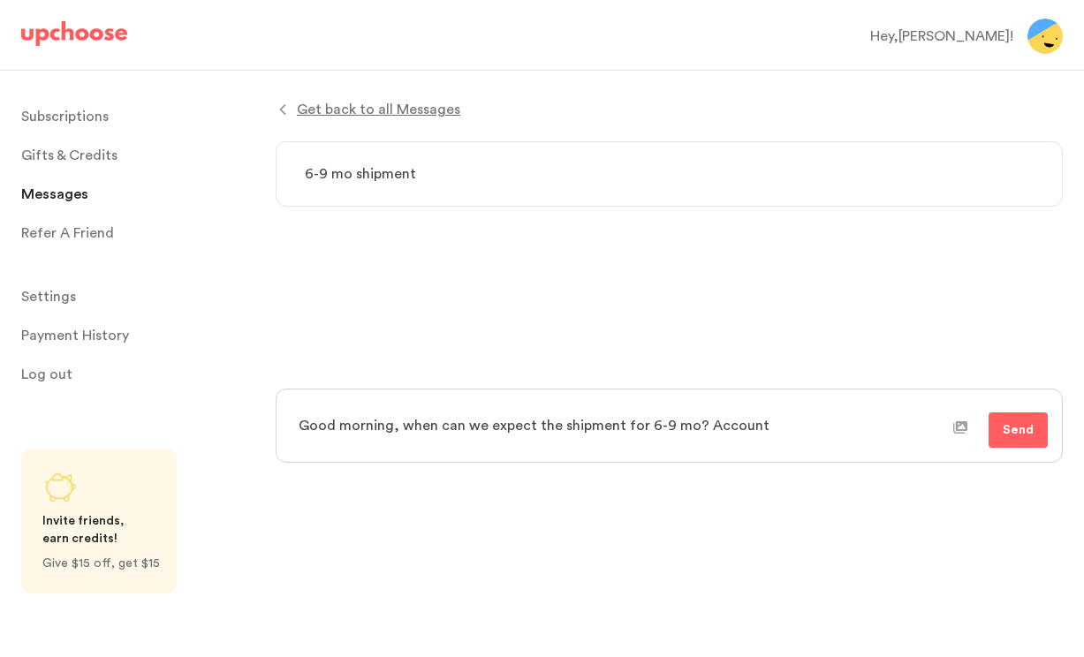
type textarea "x"
type textarea "Good morning, when can we expect the shipment for 6-9 mo? Account"
type textarea "x"
type textarea "Good morning, when can we expect the shipment for 6-9 mo? Account"
type textarea "x"
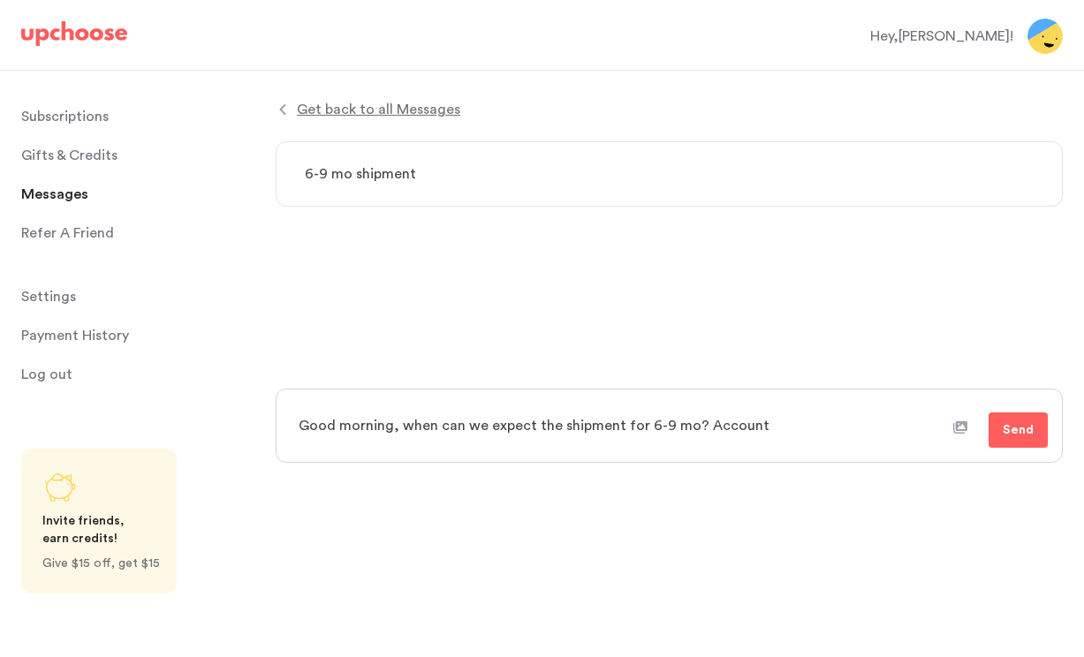
type textarea "Good morning, when can we expect the shipment for 6-9 mo? Accoun"
type textarea "x"
type textarea "Good morning, when can we expect the shipment for 6-9 mo? Accou"
type textarea "x"
type textarea "Good morning, when can we expect the shipment for 6-9 mo? Acco"
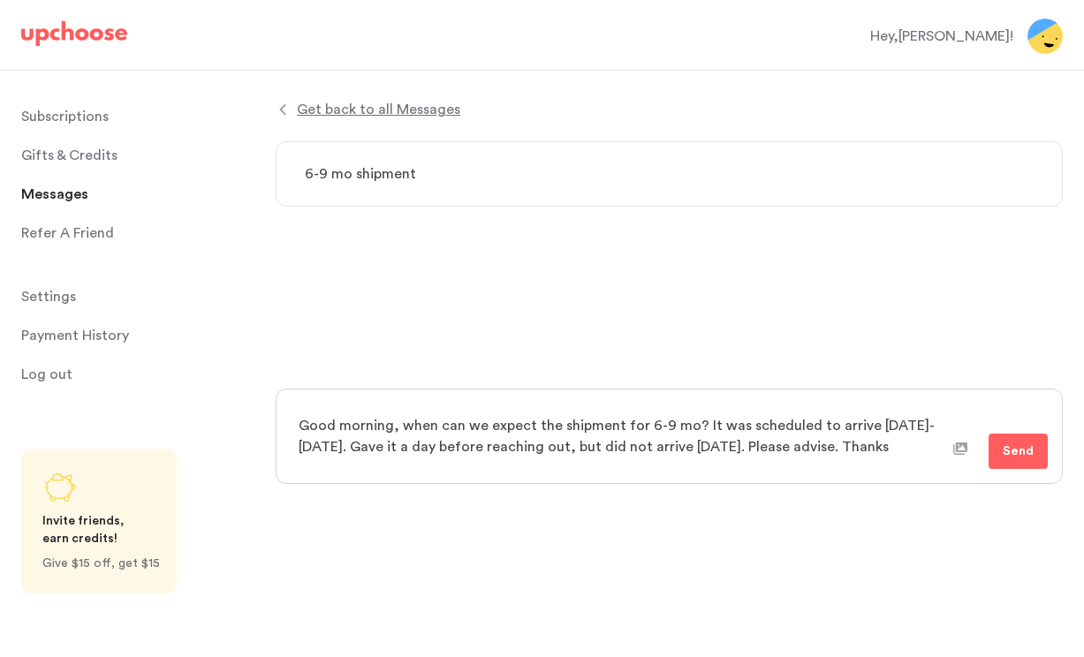
click at [961, 449] on icon at bounding box center [960, 449] width 14 height 14
click at [0, 0] on input "file" at bounding box center [0, 0] width 0 height 0
click at [751, 449] on textarea "Good morning, when can we expect the shipment for 6-9 mo? It was scheduled to a…" at bounding box center [583, 436] width 592 height 65
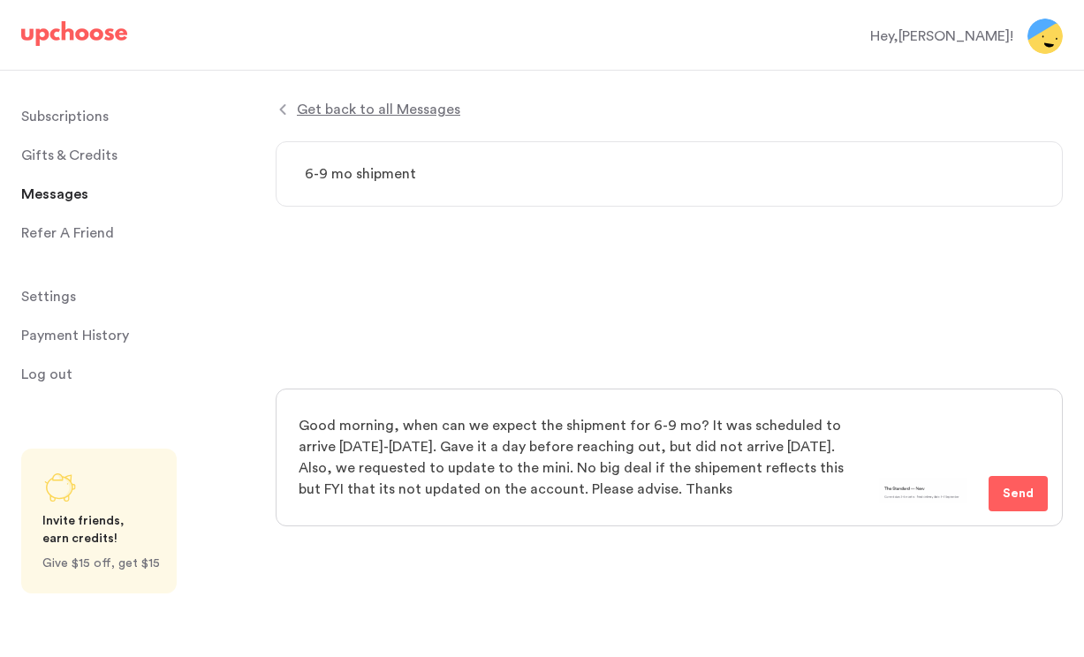
click at [654, 469] on textarea "Good morning, when can we expect the shipment for 6-9 mo? It was scheduled to a…" at bounding box center [583, 458] width 592 height 108
drag, startPoint x: 654, startPoint y: 469, endPoint x: 739, endPoint y: 0, distance: 476.8
click at [1013, 487] on span "Send" at bounding box center [1018, 493] width 31 height 21
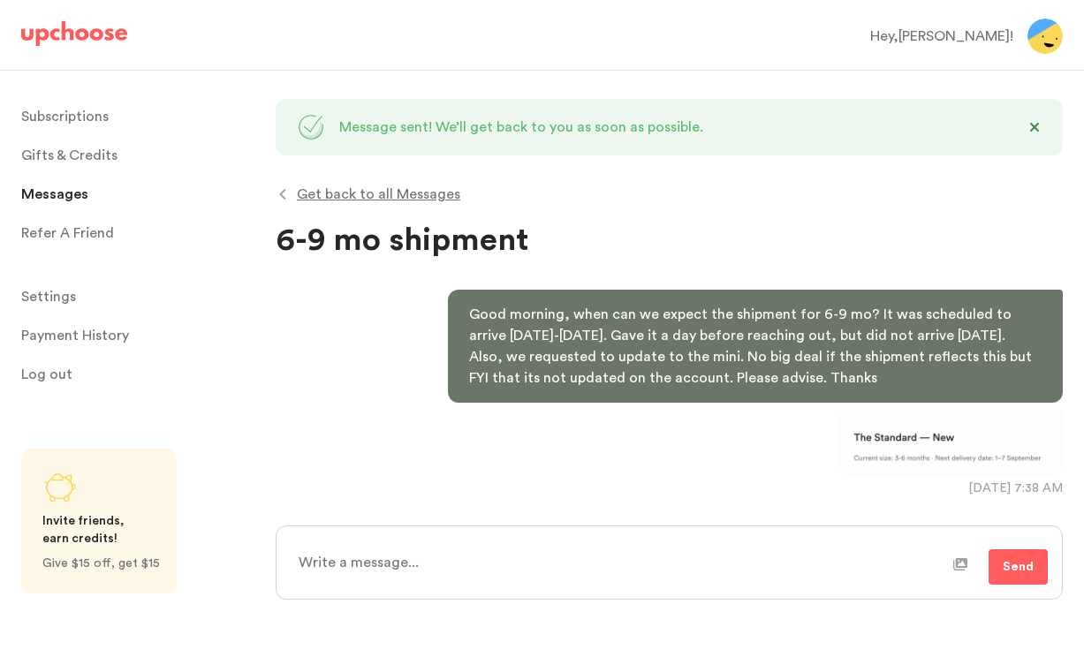
click at [75, 156] on span "Gifts & Credits" at bounding box center [69, 155] width 96 height 35
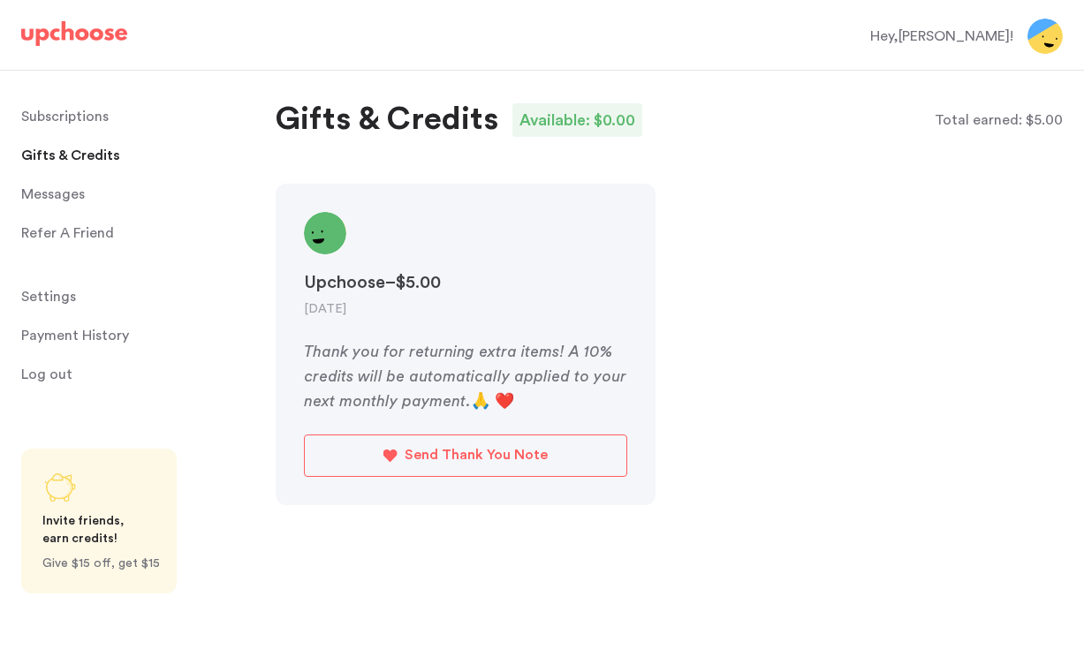
click at [35, 197] on span "Messages" at bounding box center [53, 194] width 64 height 35
click at [65, 195] on span "Messages" at bounding box center [53, 194] width 64 height 35
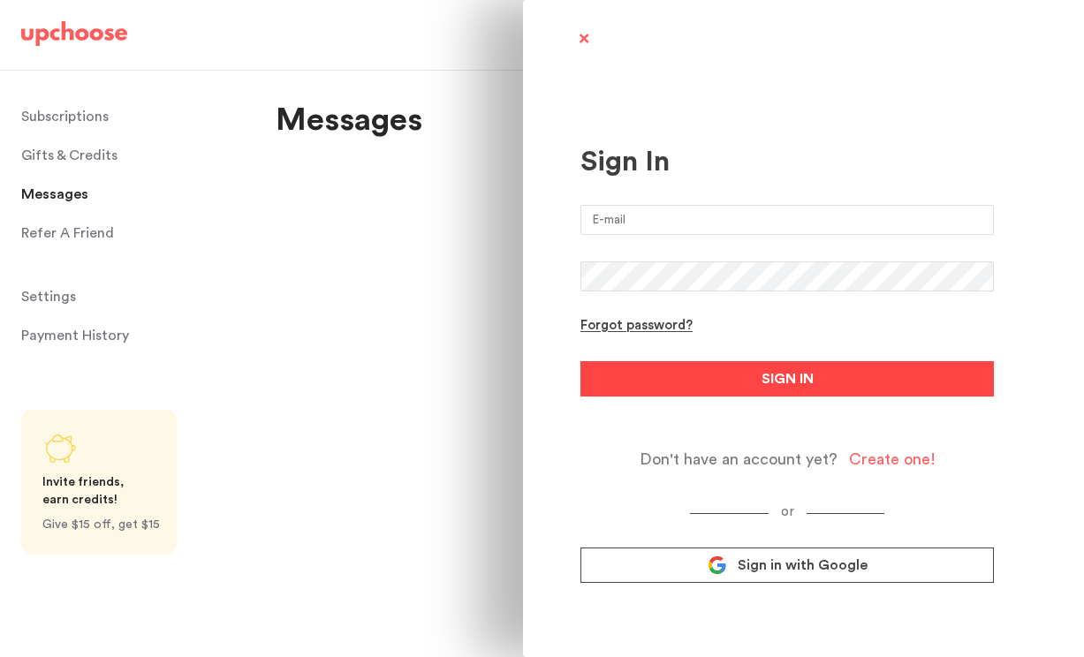
type input "[EMAIL_ADDRESS][DOMAIN_NAME]"
click at [670, 381] on button "SIGN IN" at bounding box center [788, 378] width 414 height 35
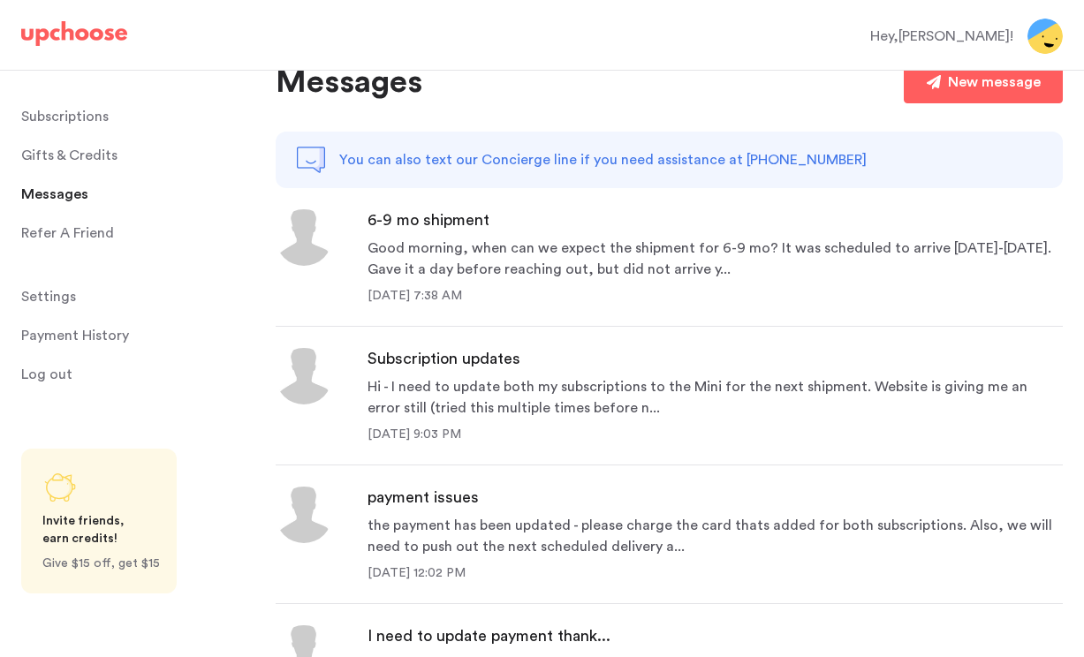
scroll to position [35, 0]
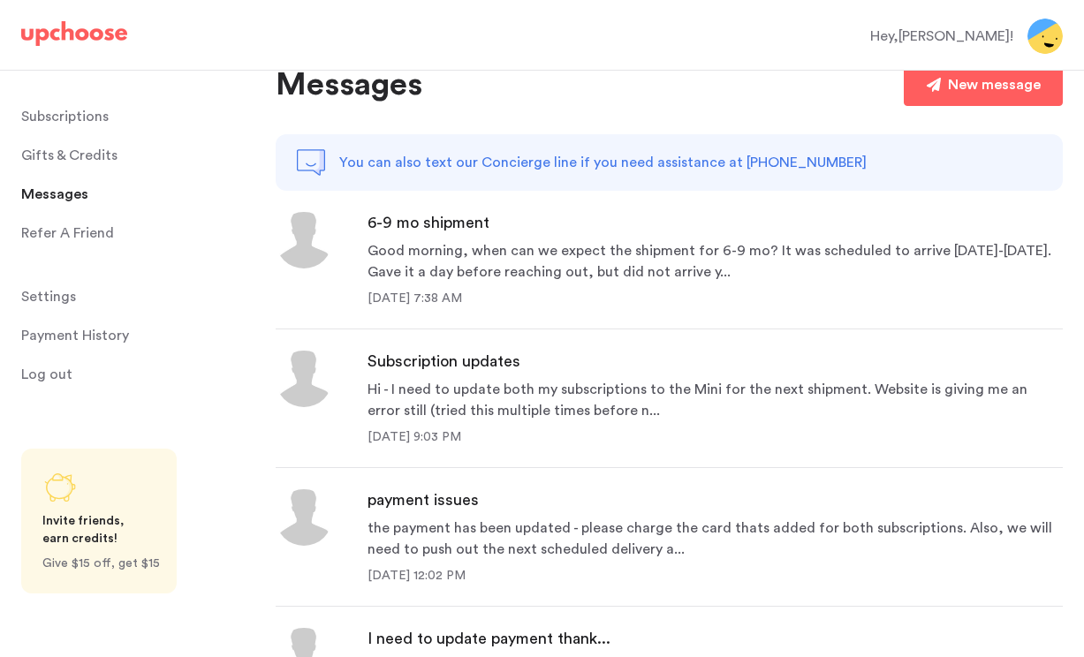
drag, startPoint x: 7, startPoint y: 30, endPoint x: 114, endPoint y: 37, distance: 107.2
click at [113, 37] on div "Hey, Matteo !" at bounding box center [542, 36] width 1084 height 67
click at [114, 37] on img at bounding box center [74, 33] width 106 height 25
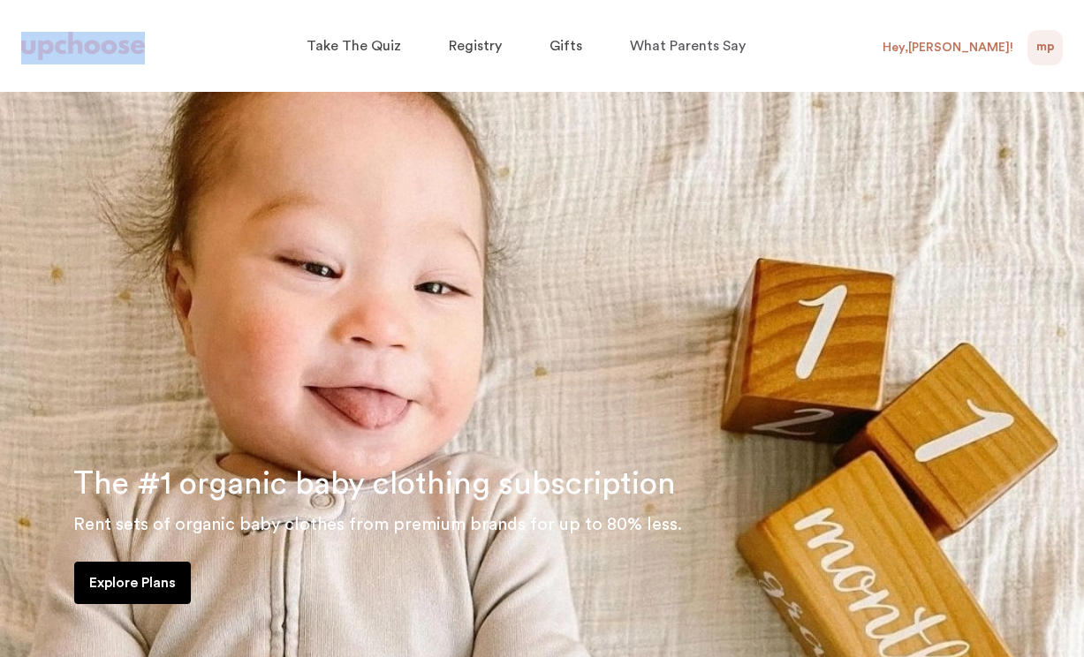
drag, startPoint x: 160, startPoint y: 52, endPoint x: 24, endPoint y: 44, distance: 136.3
click at [24, 44] on div at bounding box center [114, 46] width 186 height 36
copy source
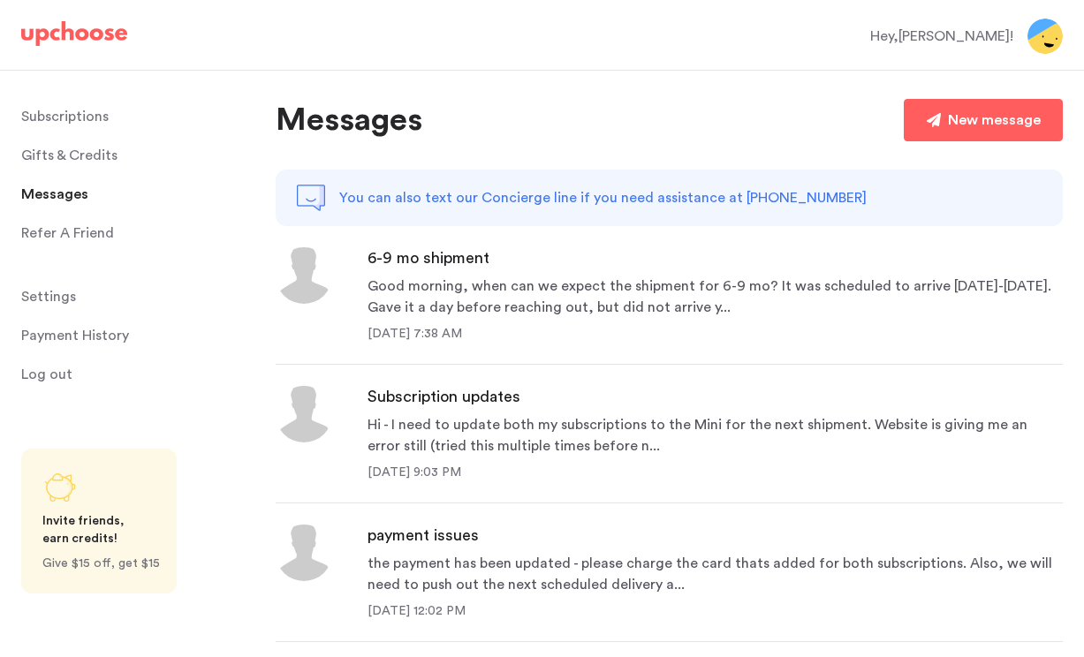
click at [48, 296] on span "Settings" at bounding box center [48, 296] width 55 height 35
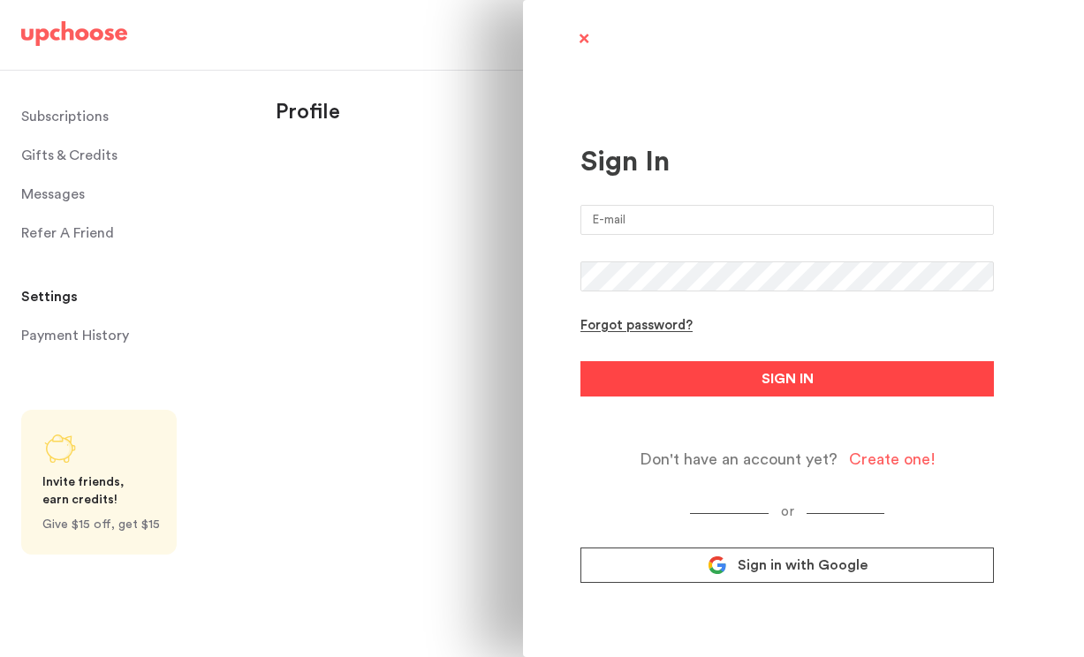
type input "[EMAIL_ADDRESS][DOMAIN_NAME]"
click at [671, 375] on button "SIGN IN" at bounding box center [788, 378] width 414 height 35
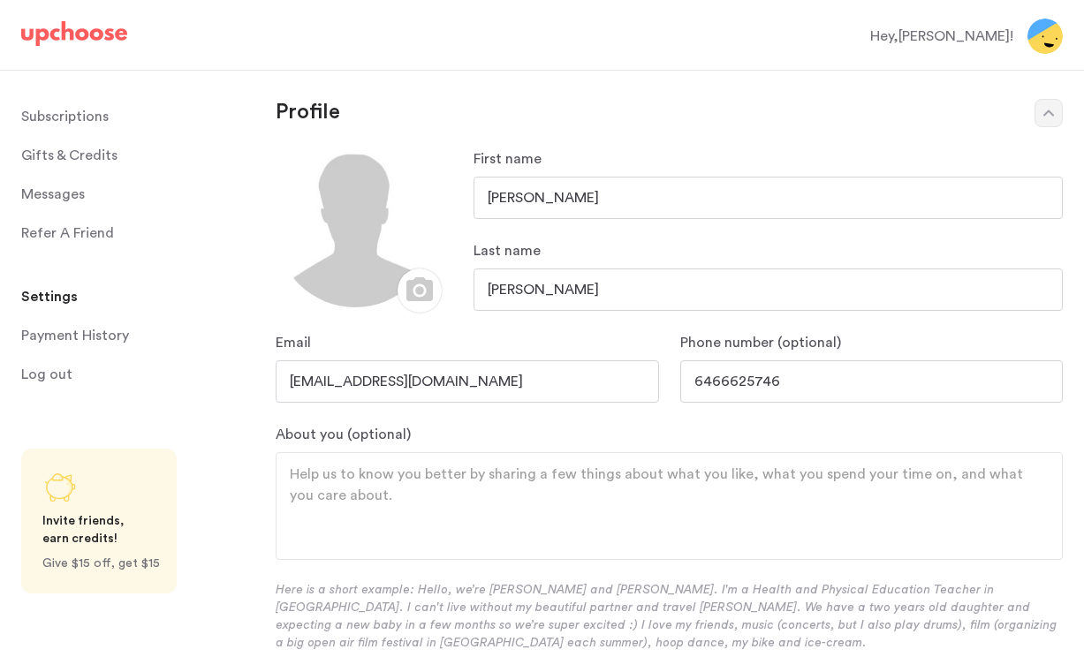
select select "CA"
